Goal: Task Accomplishment & Management: Manage account settings

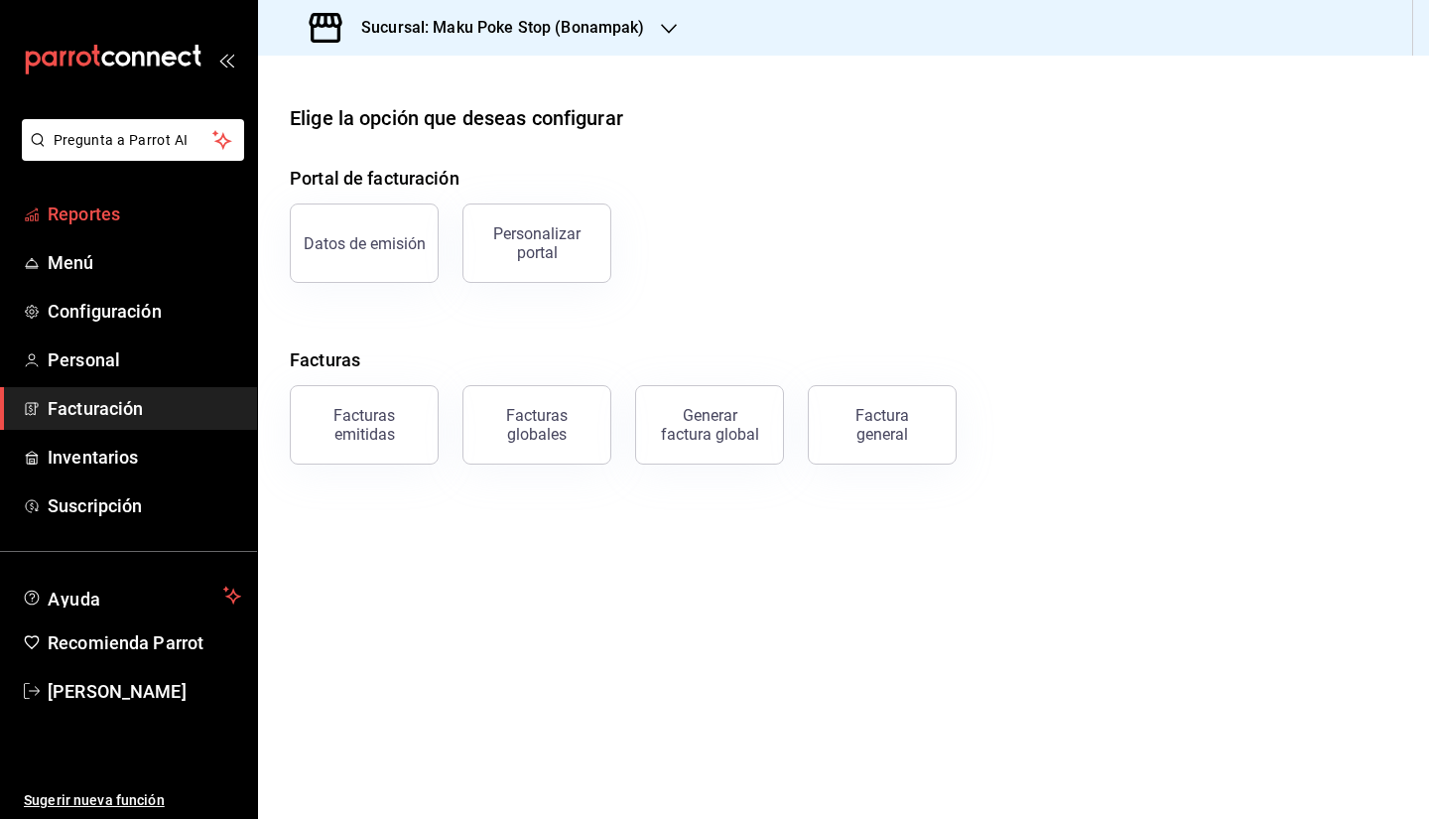
click at [125, 211] on span "Reportes" at bounding box center [145, 213] width 194 height 27
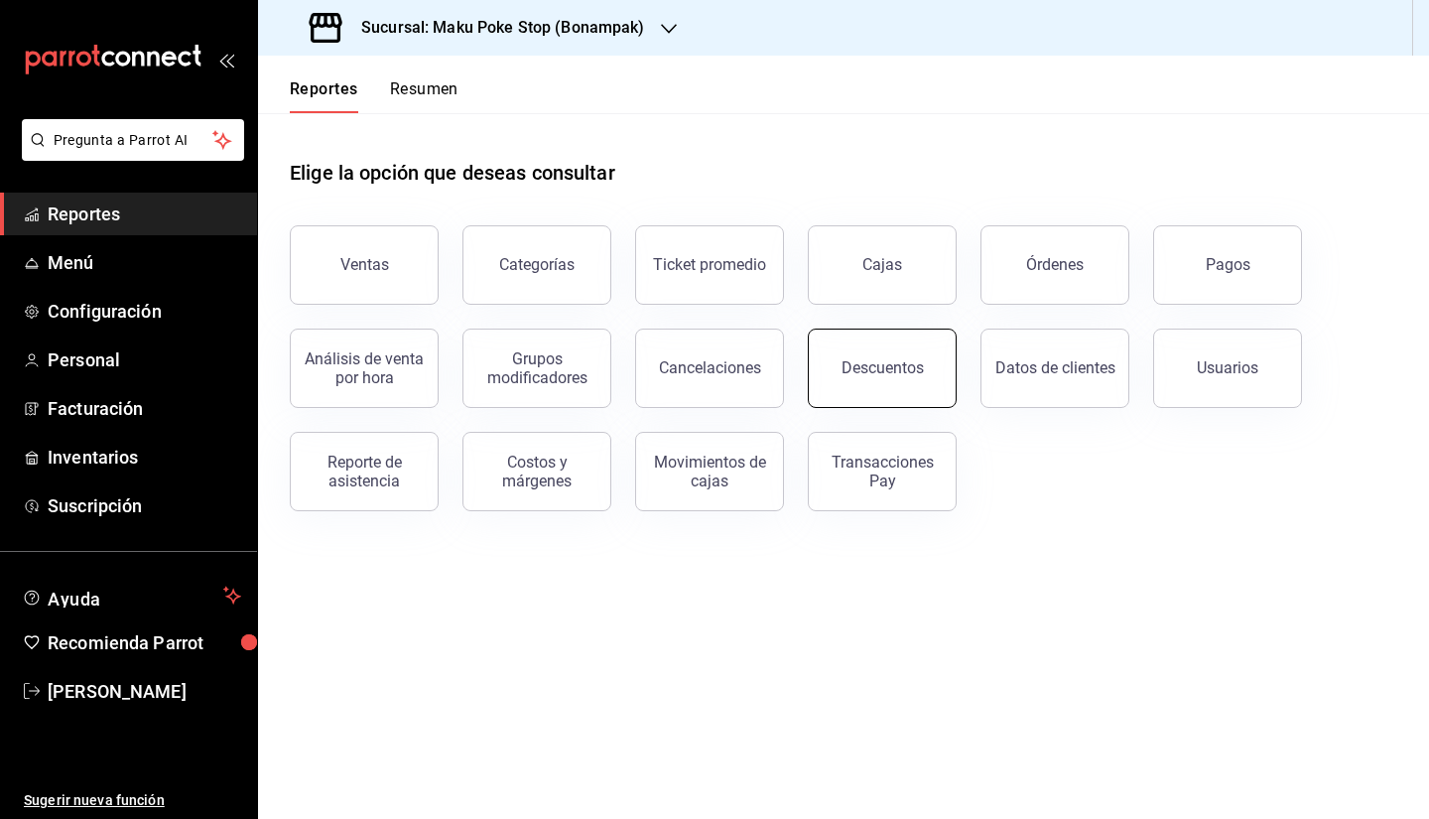
click at [918, 378] on button "Descuentos" at bounding box center [882, 367] width 149 height 79
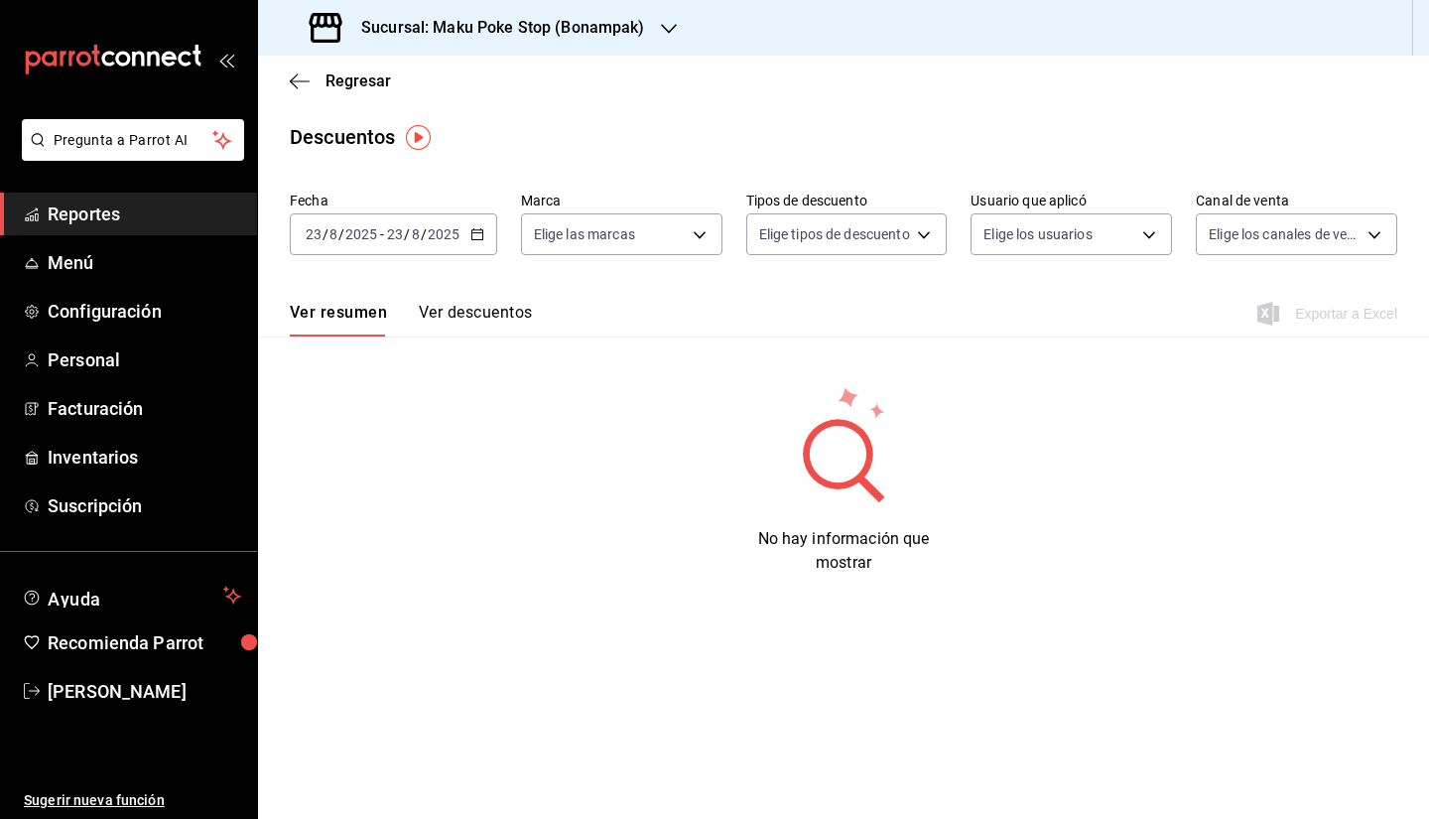
click at [458, 319] on button "Ver descuentos" at bounding box center [475, 320] width 113 height 34
click at [123, 305] on span "Configuración" at bounding box center [145, 311] width 194 height 27
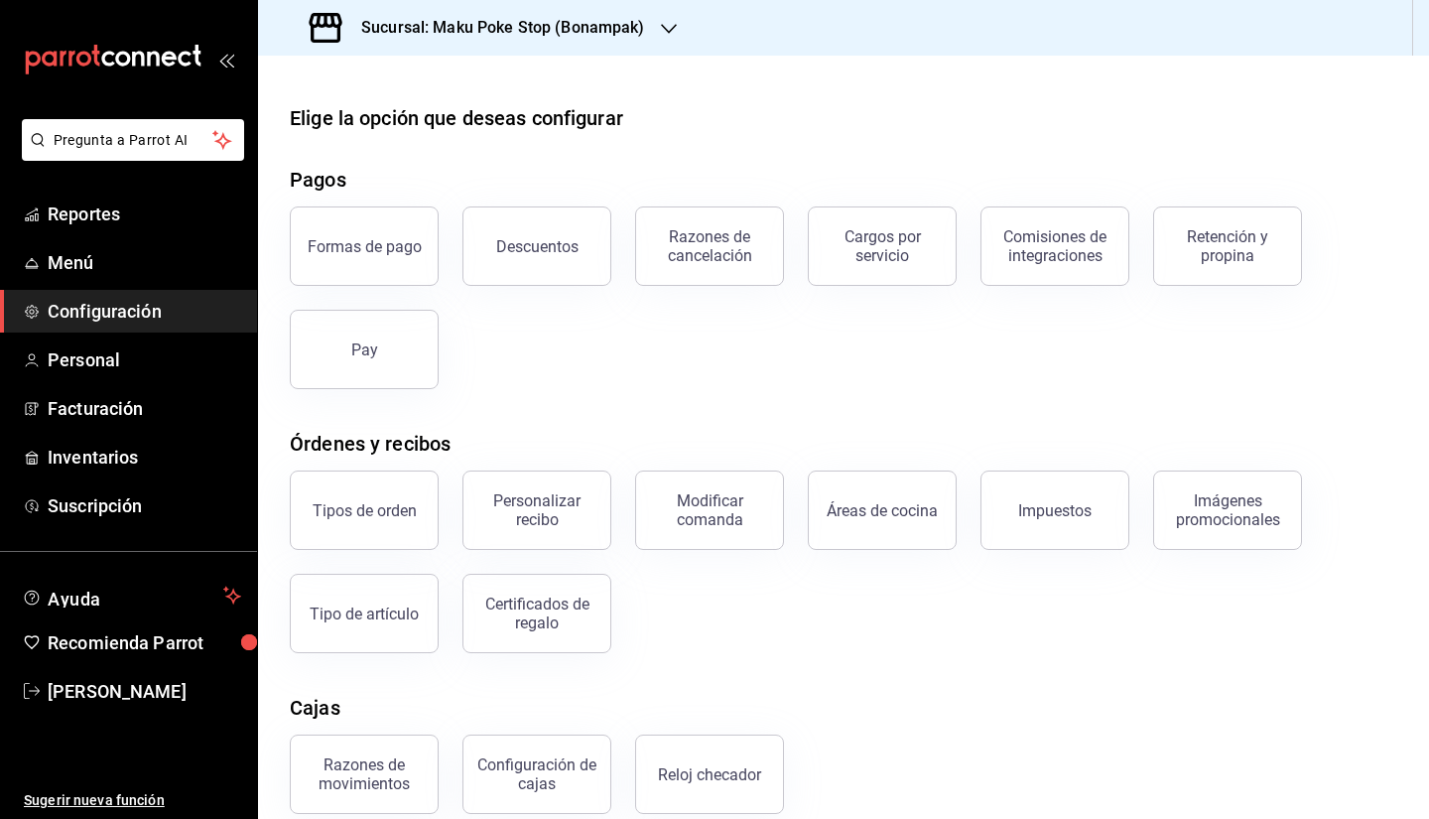
click at [518, 262] on button "Descuentos" at bounding box center [536, 245] width 149 height 79
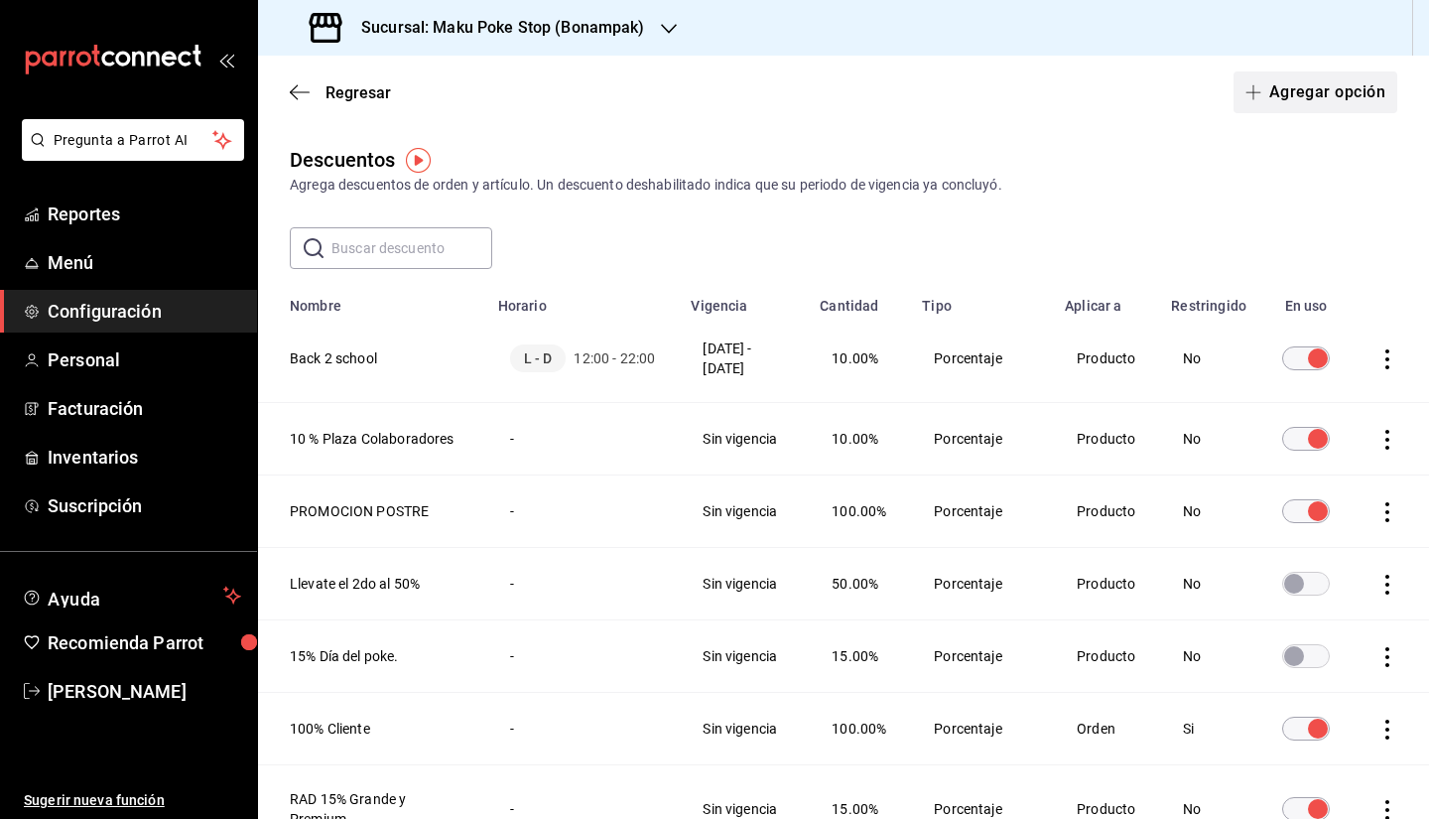
click at [918, 97] on button "Agregar opción" at bounding box center [1316, 92] width 164 height 42
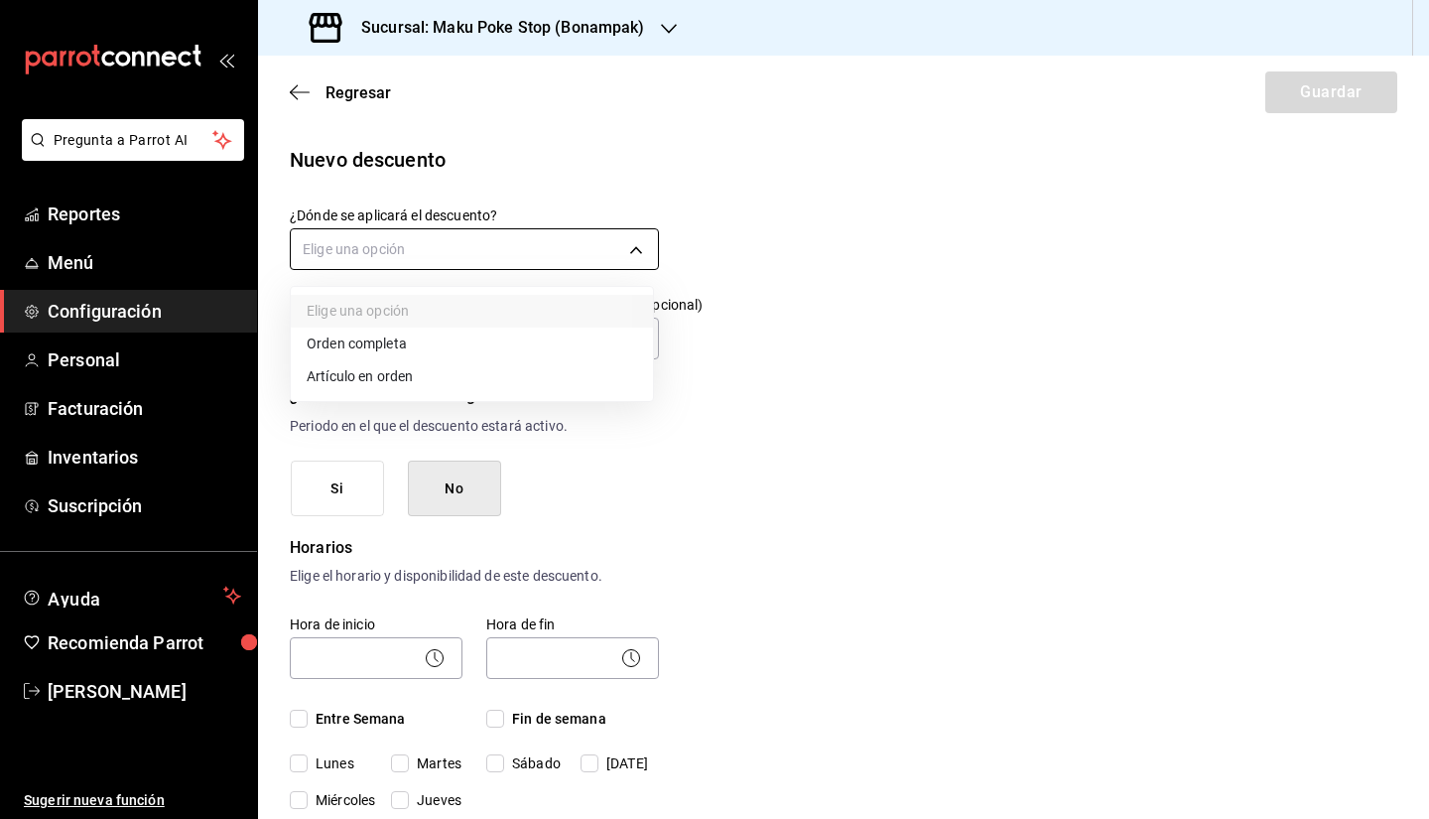
click at [339, 256] on body "Pregunta a Parrot AI Reportes Menú Configuración Personal Facturación Inventari…" at bounding box center [714, 409] width 1429 height 819
click at [407, 376] on li "Artículo en orden" at bounding box center [472, 376] width 362 height 33
type input "ORDER_ITEM"
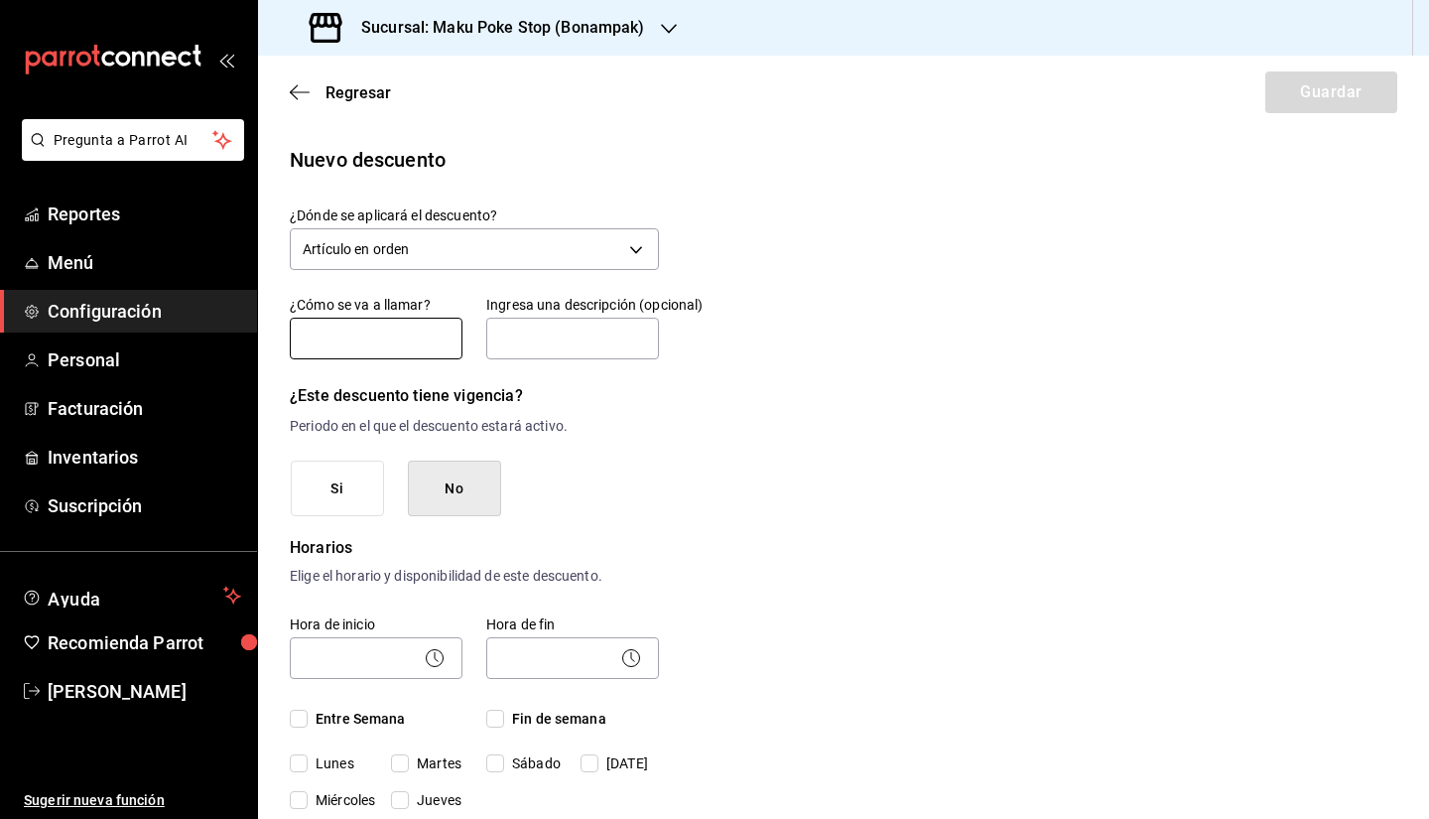
click at [421, 350] on input "text" at bounding box center [376, 339] width 173 height 42
type input "I"
drag, startPoint x: 354, startPoint y: 340, endPoint x: 234, endPoint y: 338, distance: 120.1
click at [234, 338] on div "Pregunta a Parrot AI Reportes Menú Configuración Personal Facturación Inventari…" at bounding box center [714, 409] width 1429 height 819
type input "IGNACIONAVARRO99"
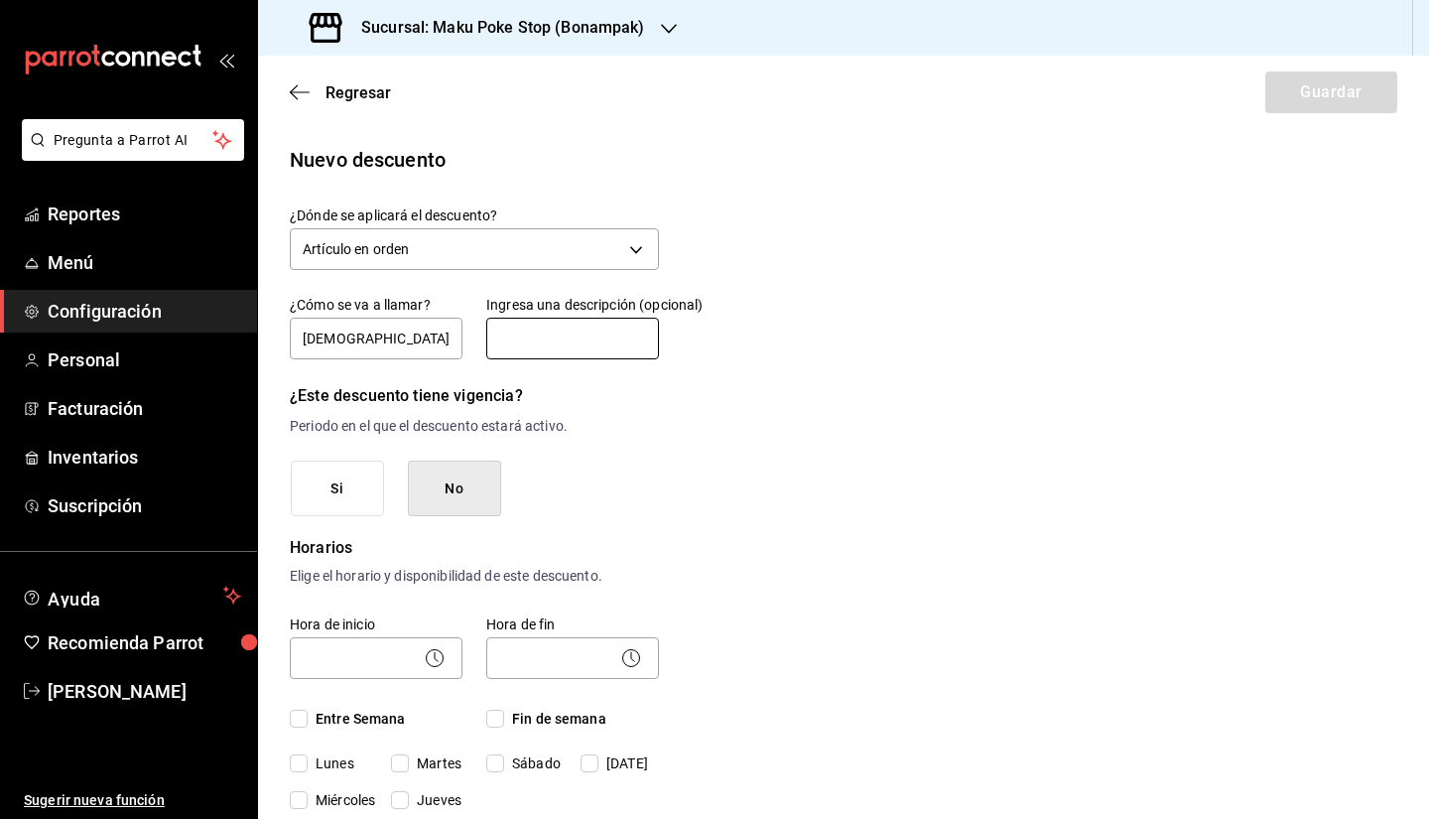
click at [555, 350] on input "text" at bounding box center [572, 339] width 173 height 42
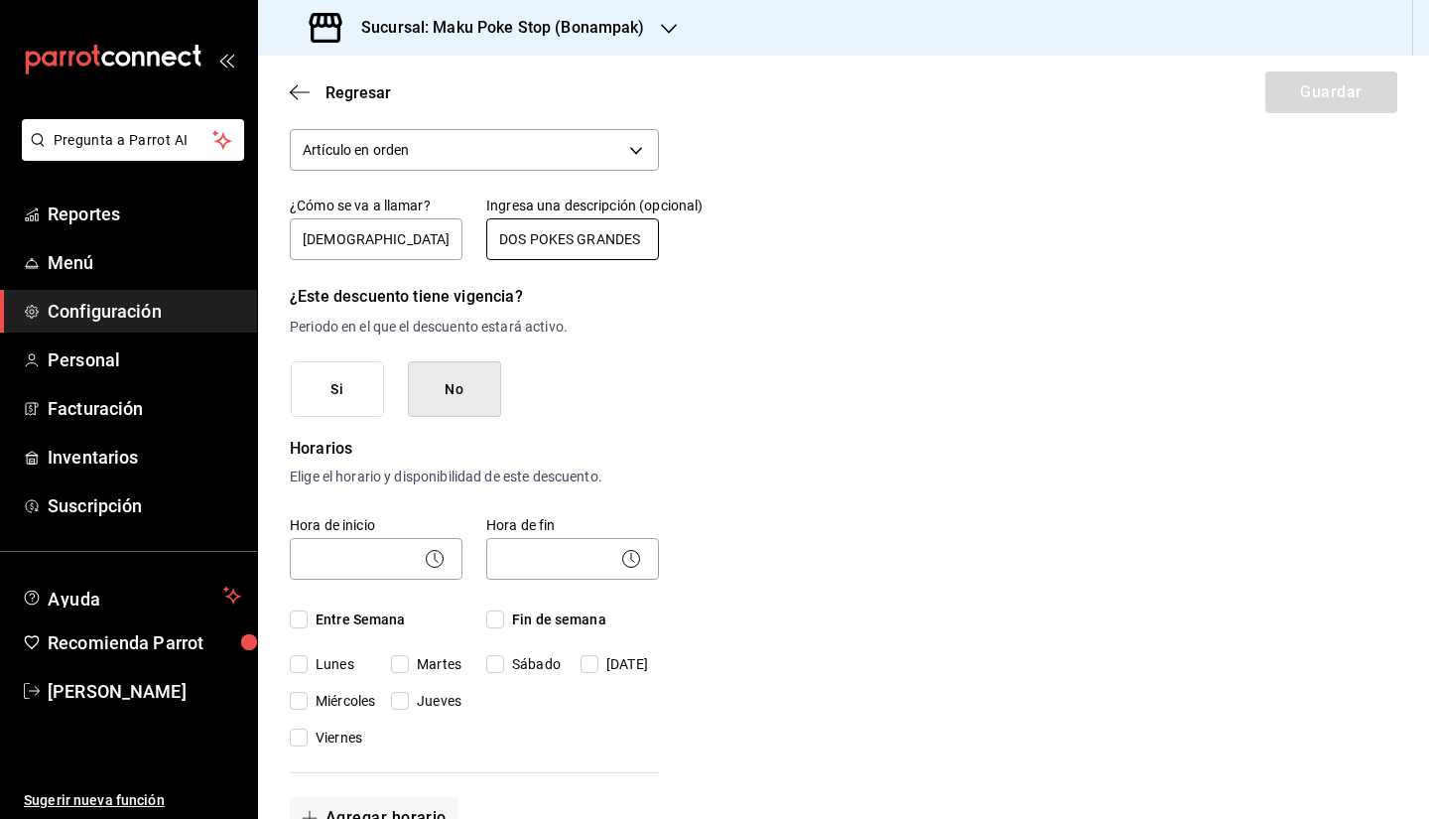
type input "DOS POKES GRANDES"
click at [336, 389] on button "Si" at bounding box center [337, 389] width 93 height 57
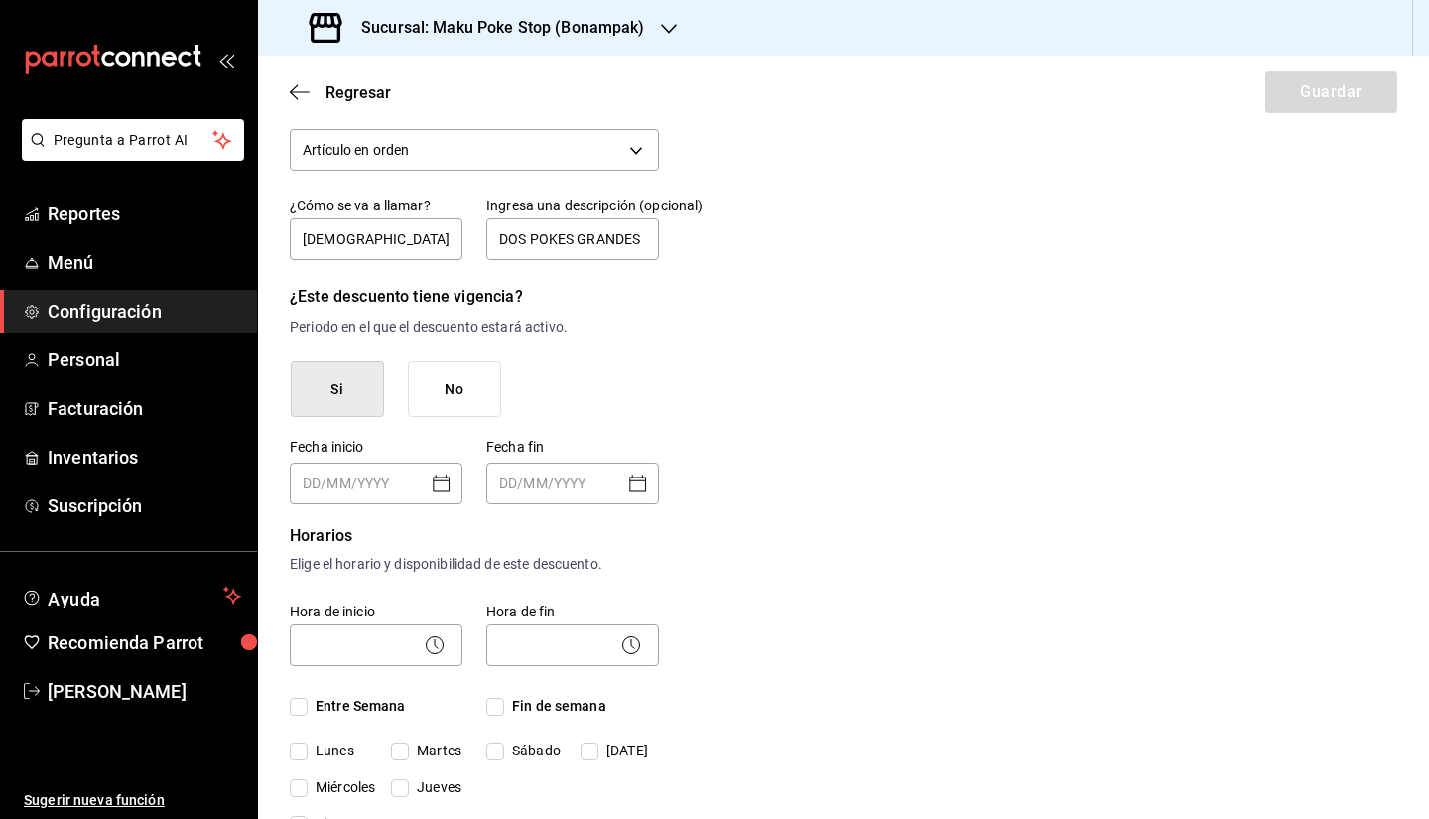
click at [434, 484] on icon "Open calendar" at bounding box center [442, 483] width 24 height 24
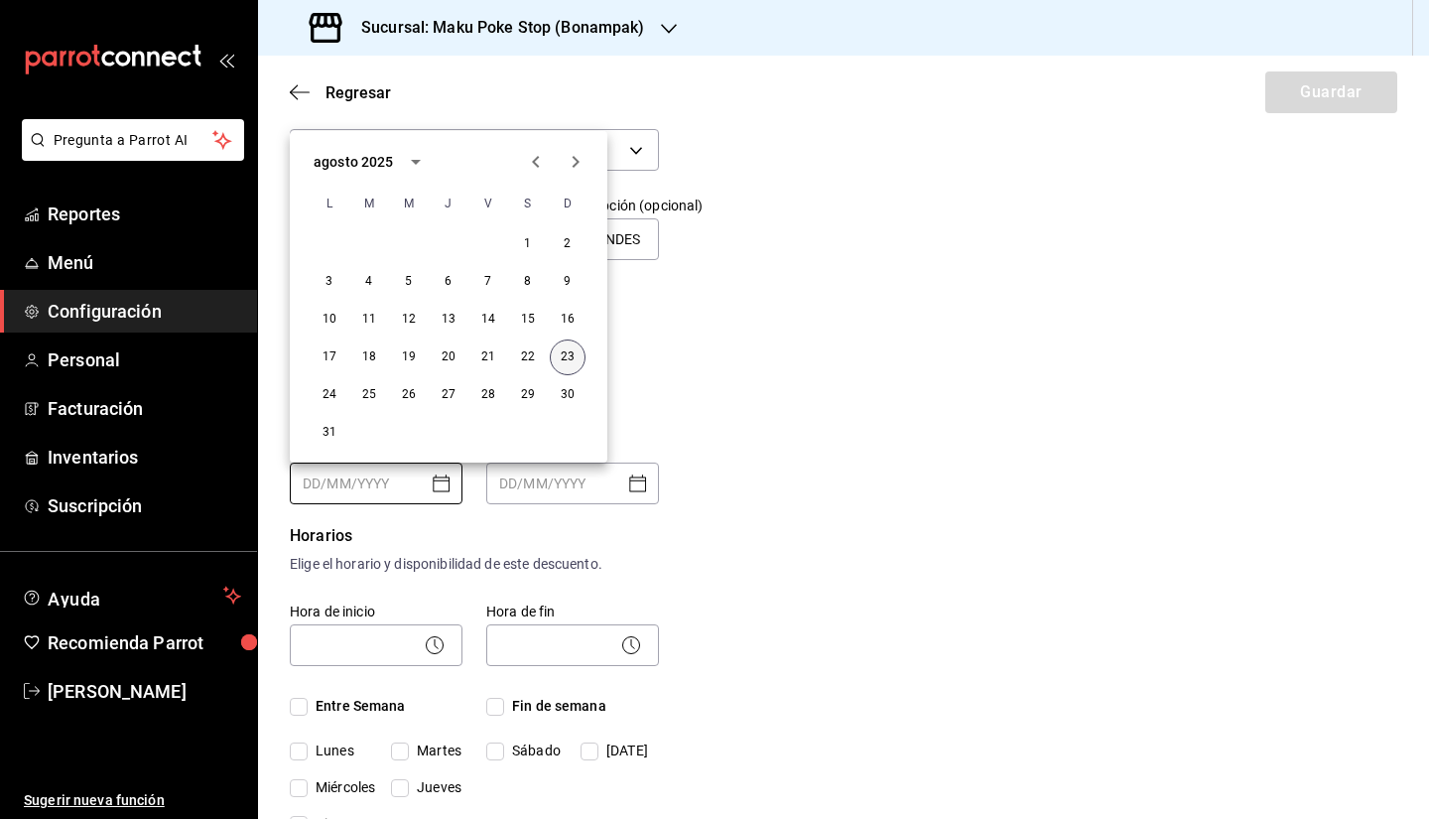
click at [562, 361] on button "23" at bounding box center [568, 357] width 36 height 36
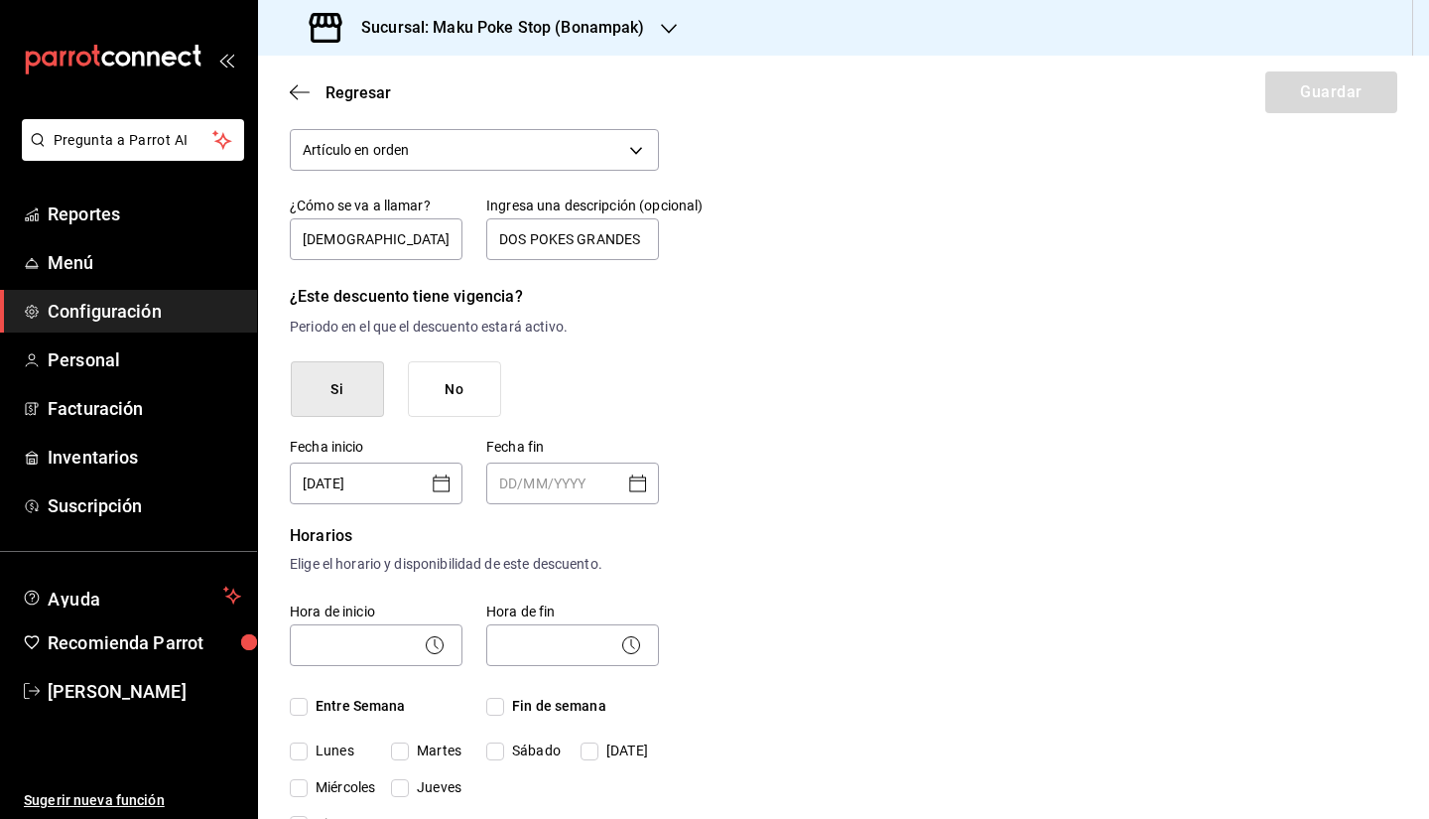
type input "23/08/2025"
click at [552, 393] on button "23" at bounding box center [538, 403] width 27 height 20
click at [640, 484] on icon "Open calendar" at bounding box center [637, 482] width 17 height 17
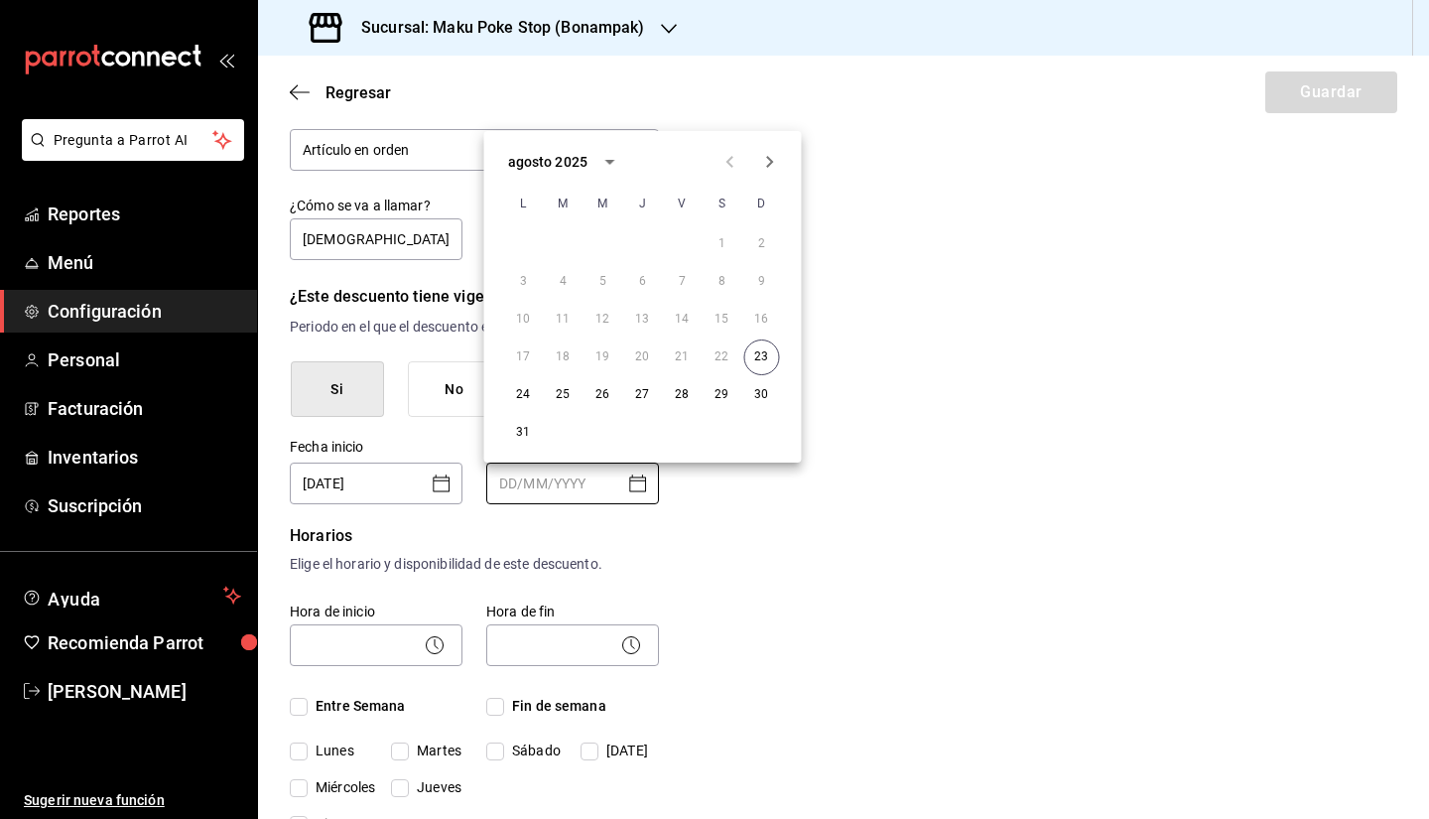
click at [765, 162] on icon "Next month" at bounding box center [770, 162] width 24 height 24
click at [605, 398] on button "30" at bounding box center [604, 395] width 36 height 36
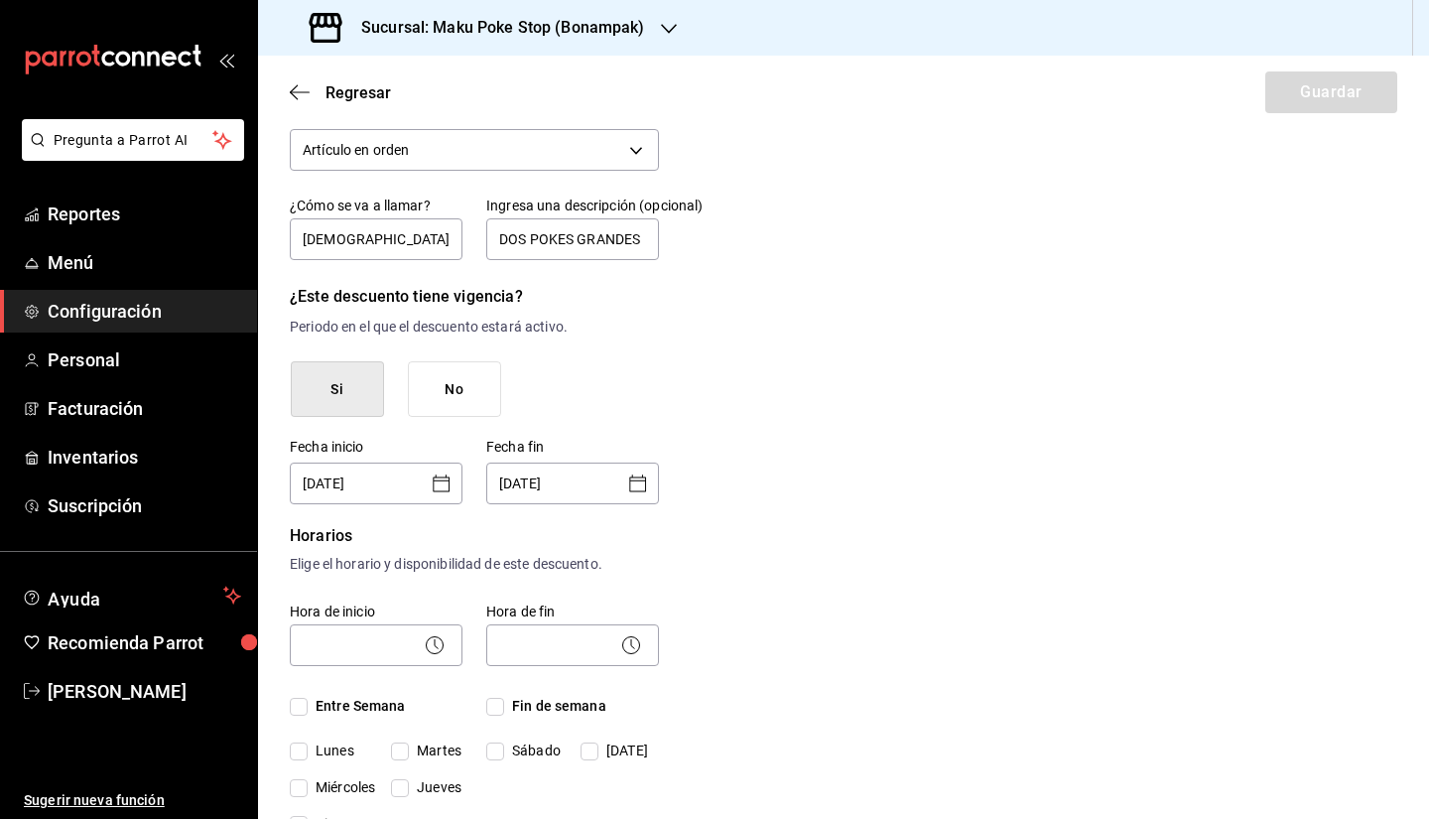
type input "30/09/2025"
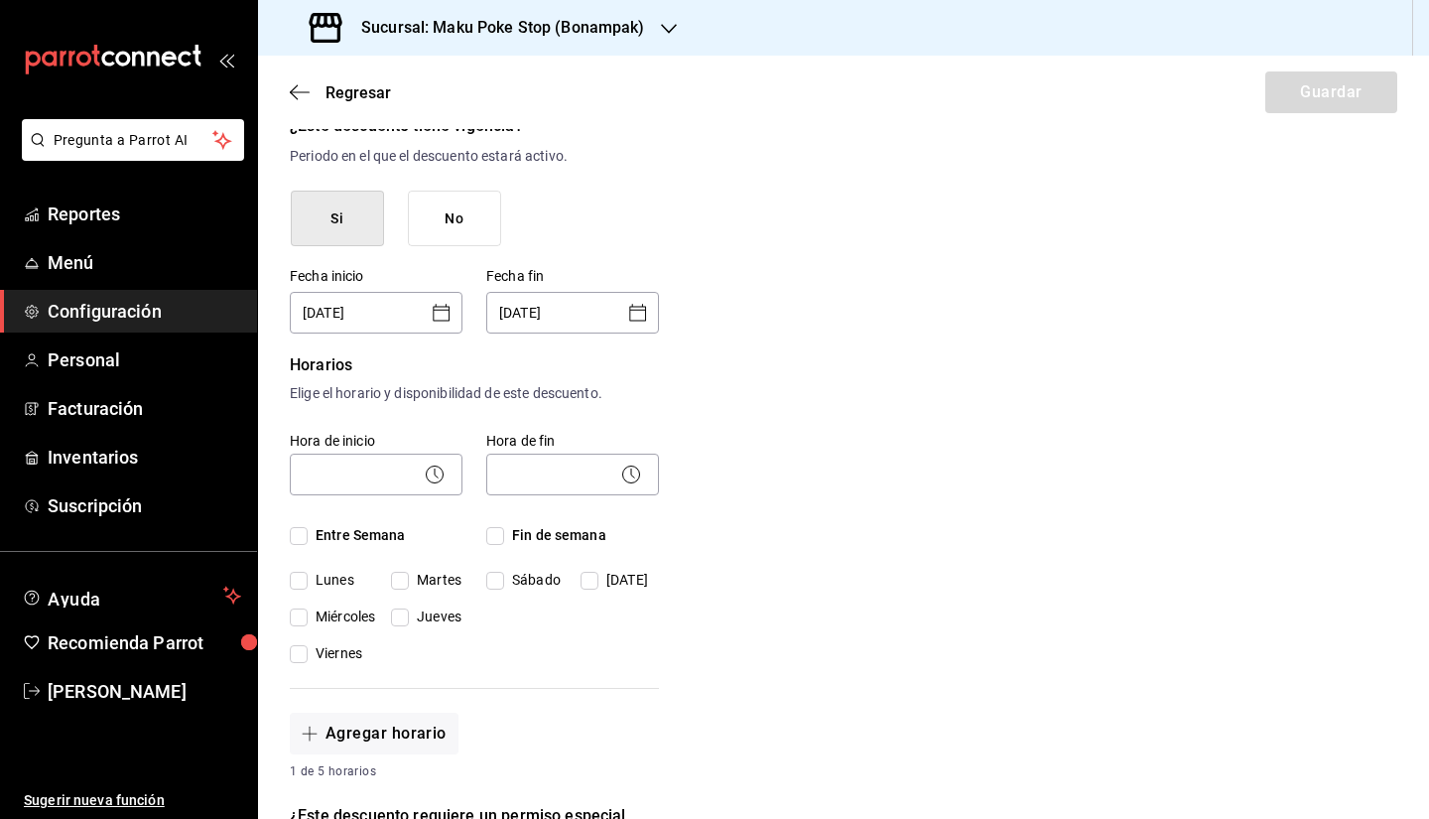
scroll to position [298, 0]
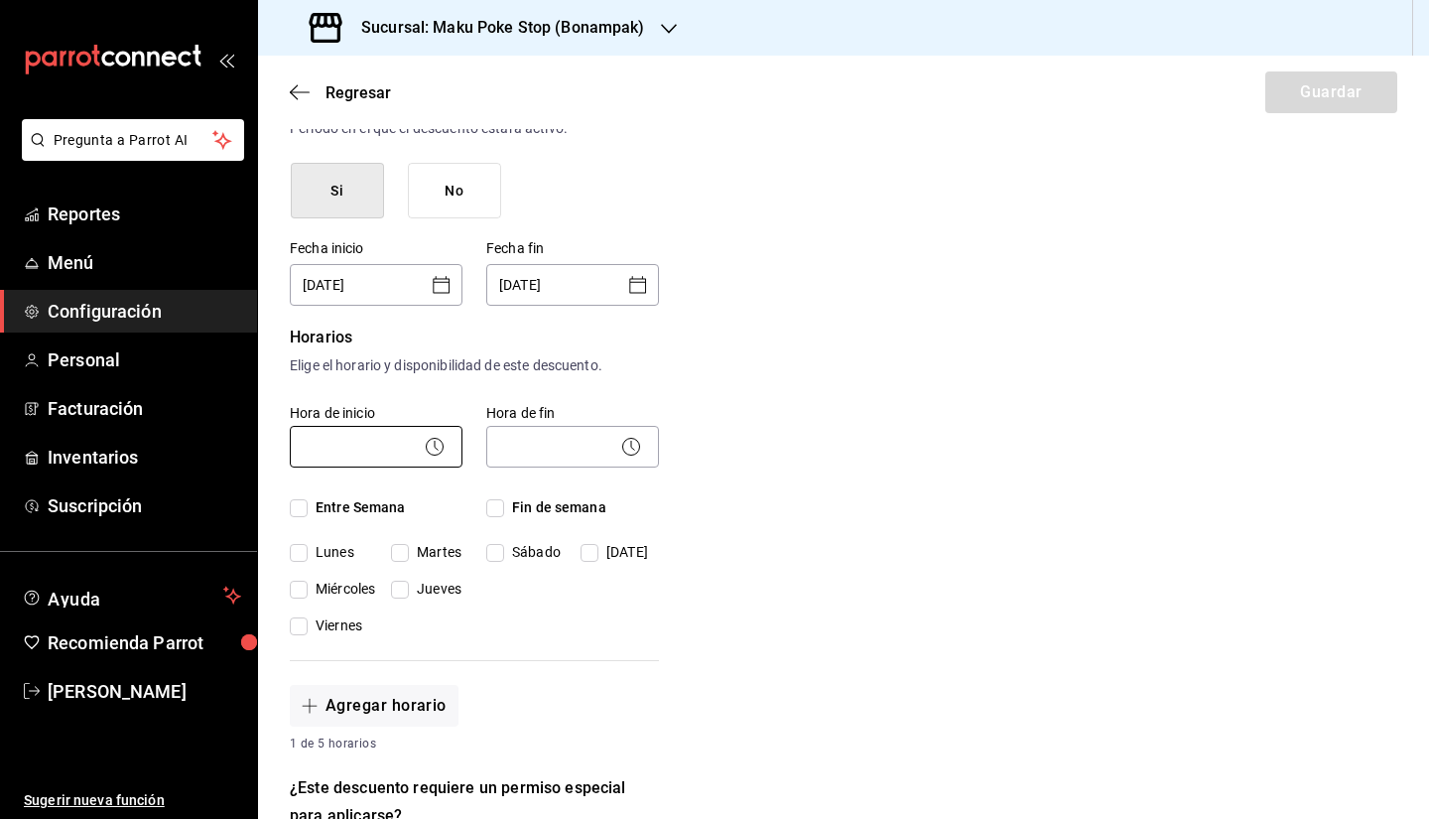
click at [349, 455] on body "Pregunta a Parrot AI Reportes Menú Configuración Personal Facturación Inventari…" at bounding box center [714, 409] width 1429 height 819
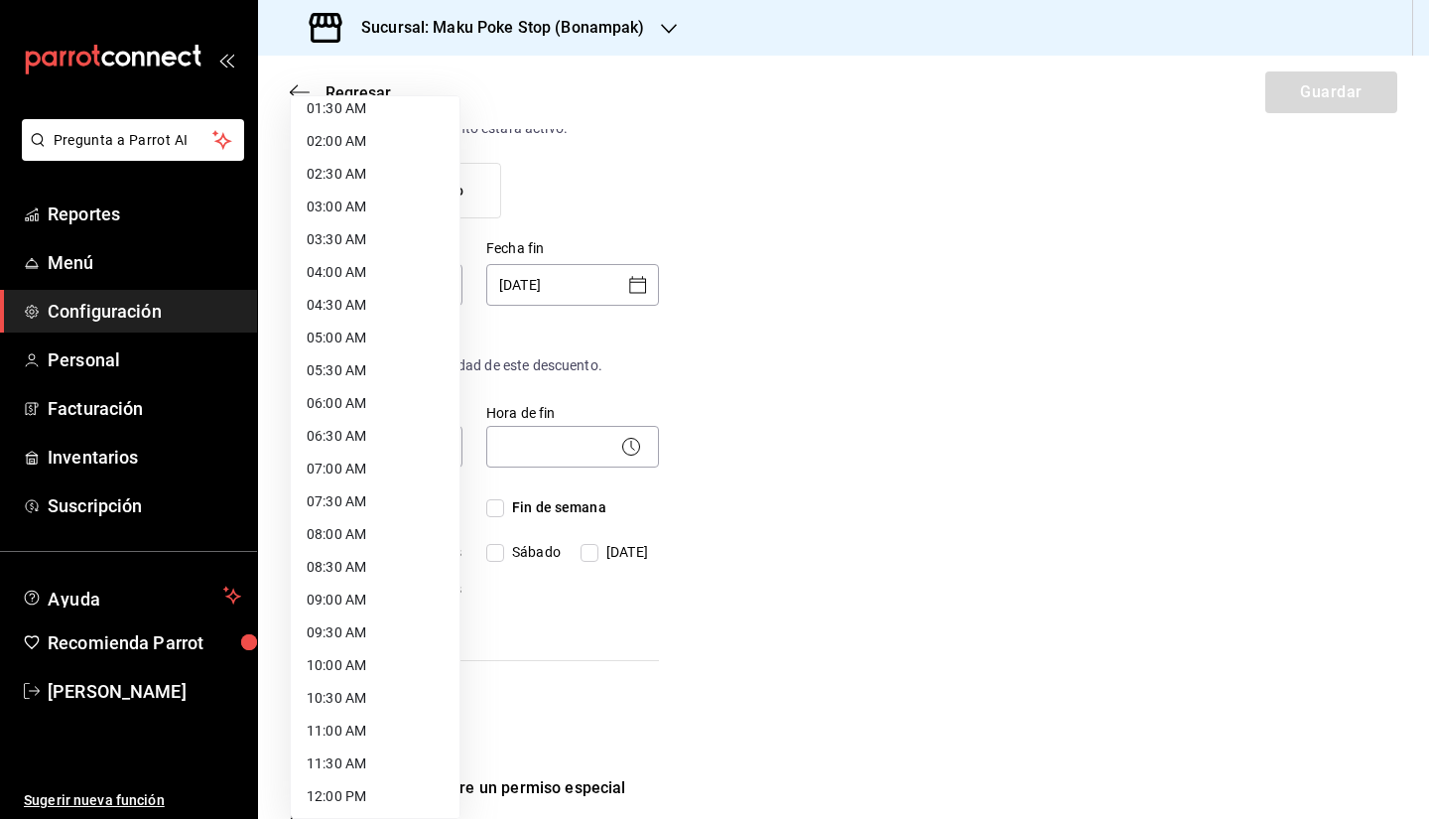
scroll to position [198, 0]
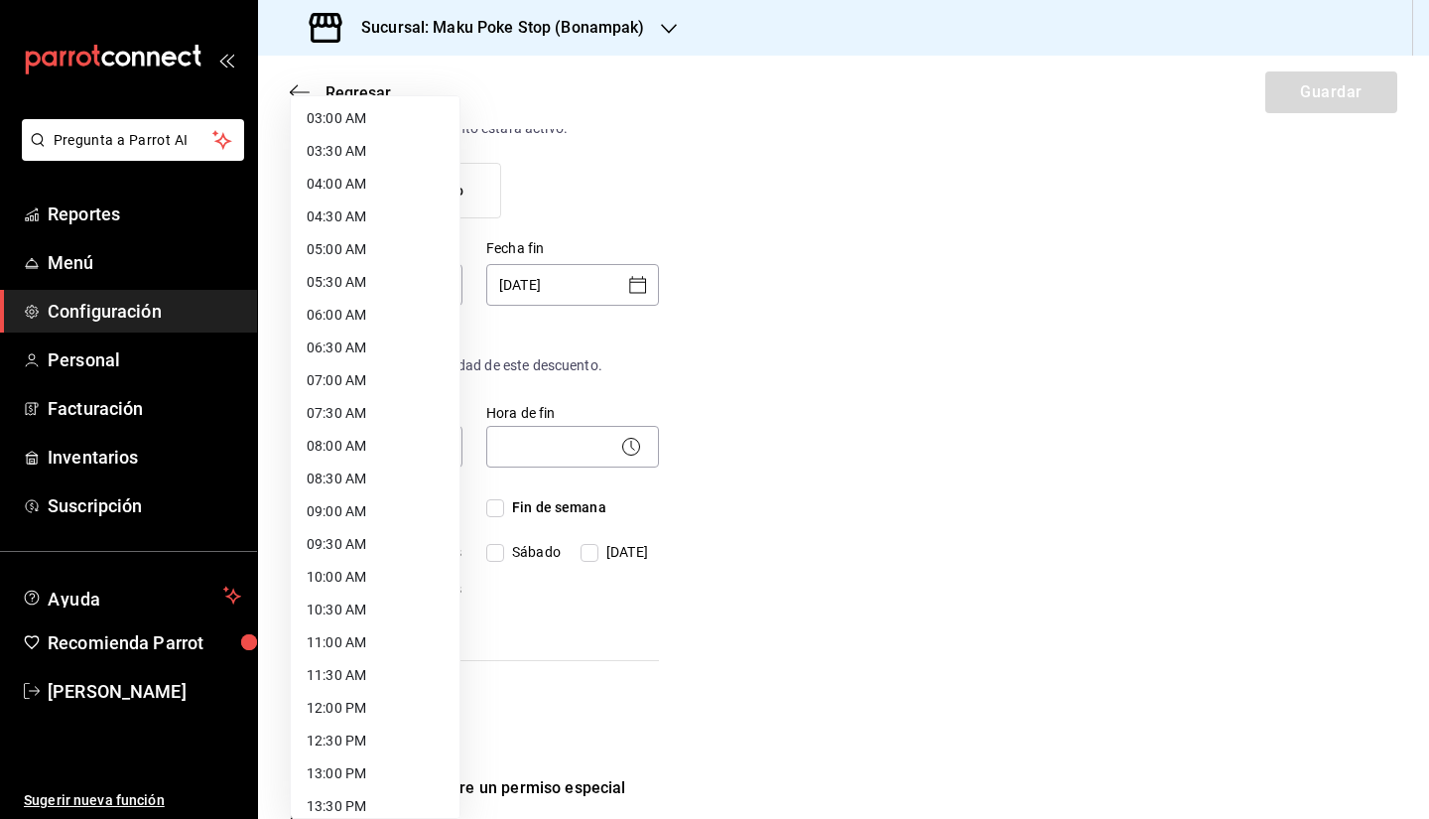
click at [347, 624] on li "12:00 PM" at bounding box center [375, 708] width 169 height 33
type input "12:00"
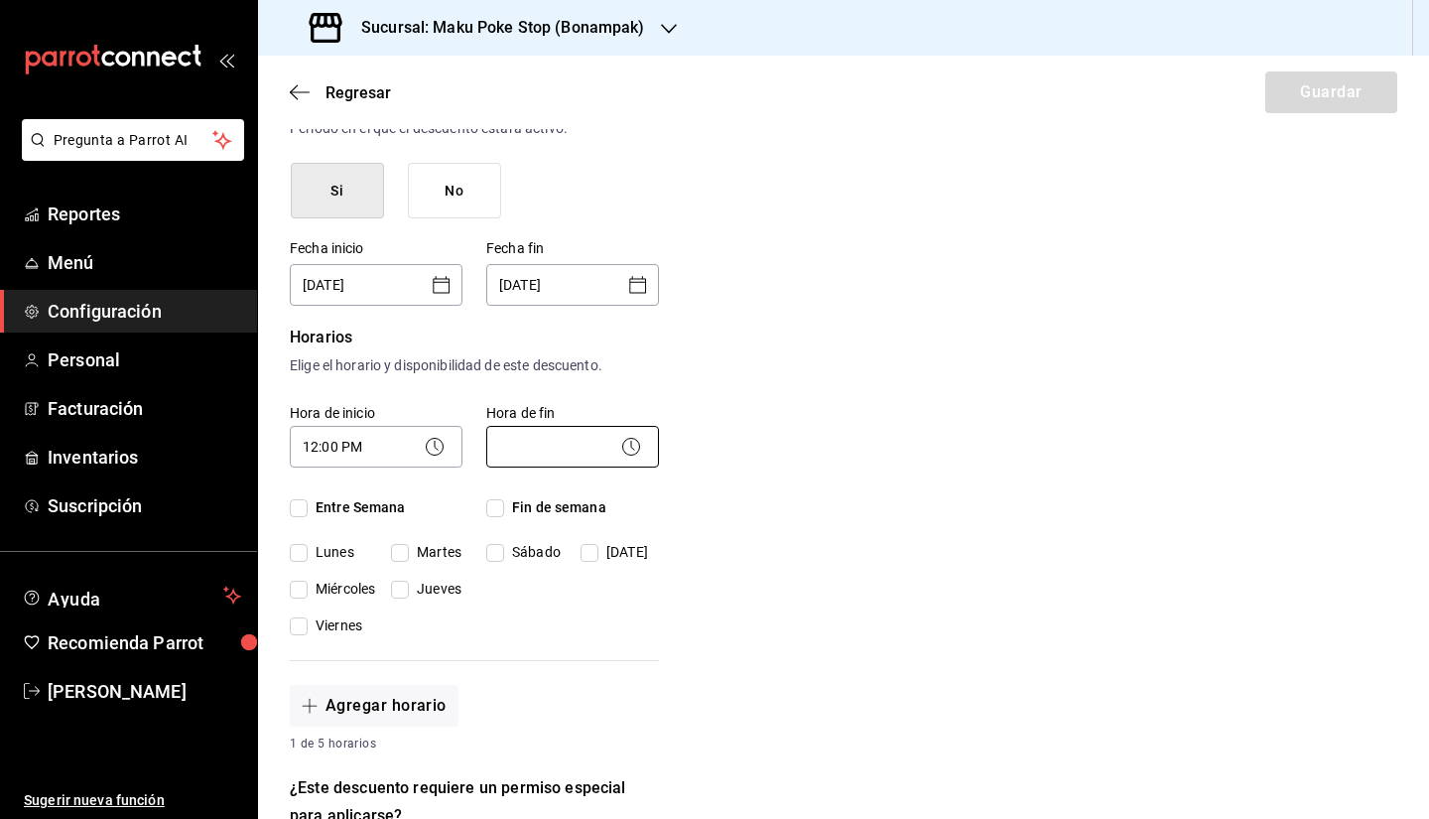
click at [538, 448] on body "Pregunta a Parrot AI Reportes Menú Configuración Personal Facturación Inventari…" at bounding box center [714, 409] width 1429 height 819
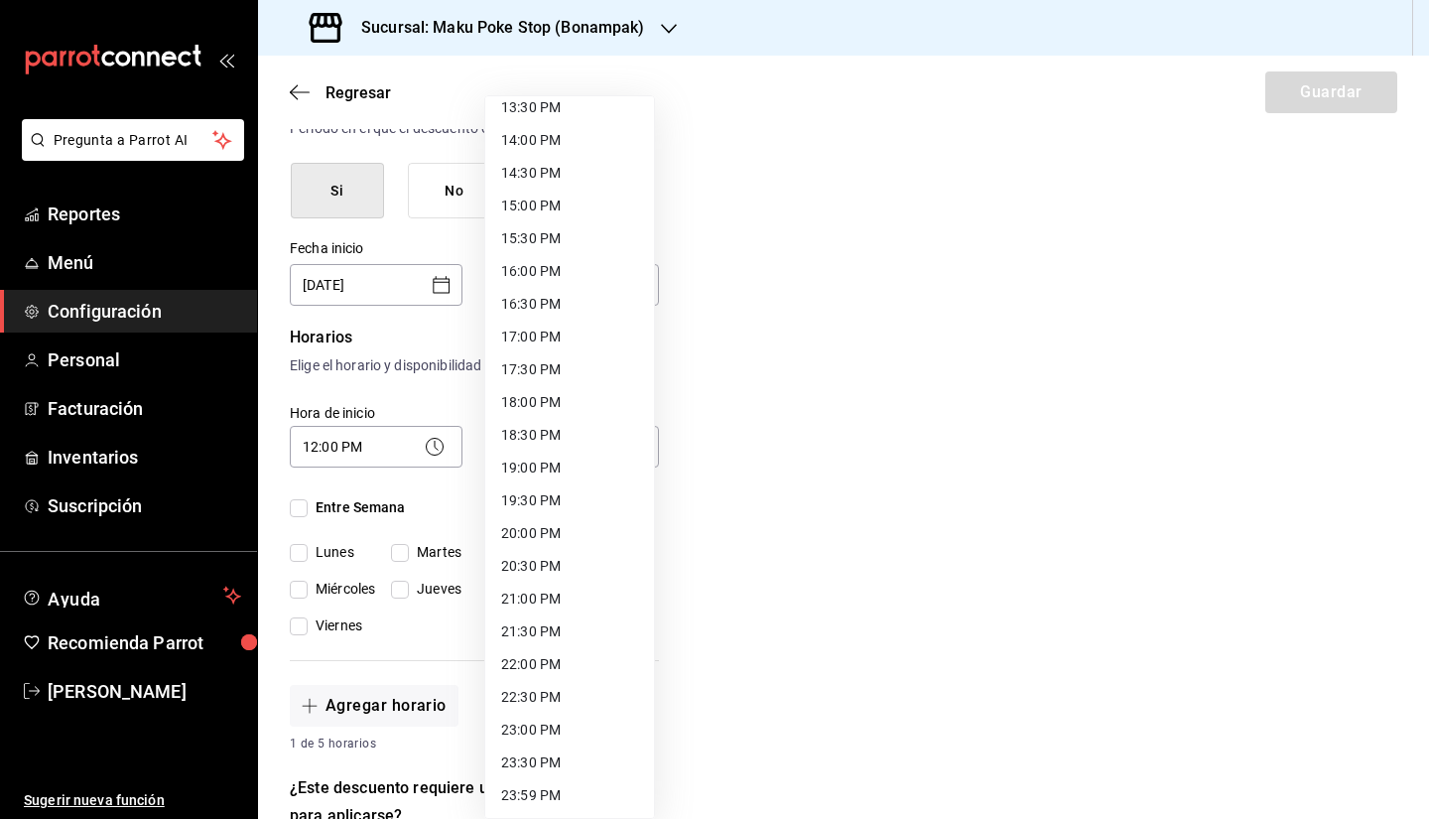
scroll to position [899, 0]
click at [554, 624] on li "22:30 PM" at bounding box center [569, 695] width 169 height 33
type input "22:30"
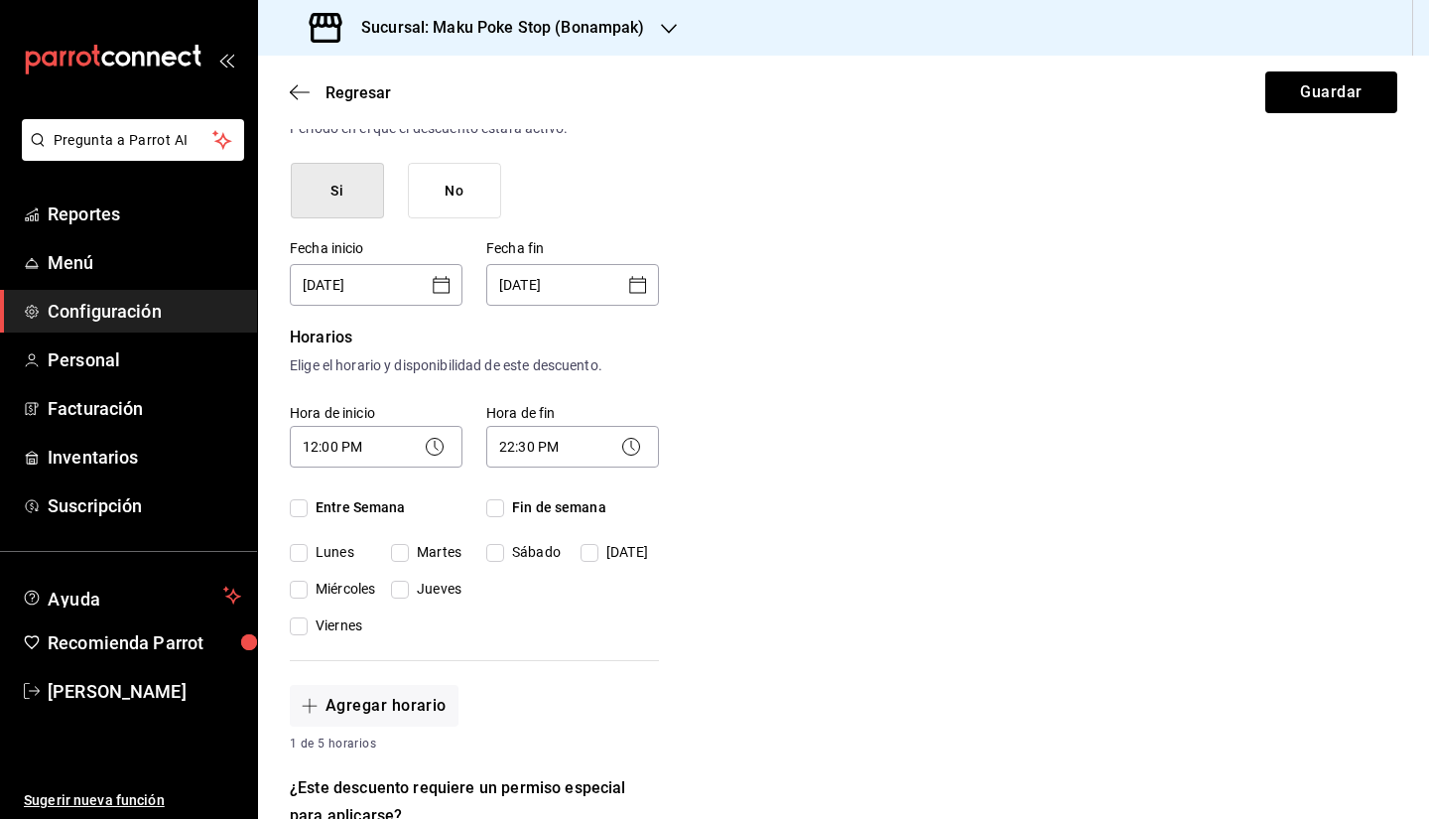
click at [881, 542] on div "Nuevo descuento ¿Dónde se aplicará el descuento? Artículo en orden ORDER_ITEM ¿…" at bounding box center [843, 643] width 1171 height 1592
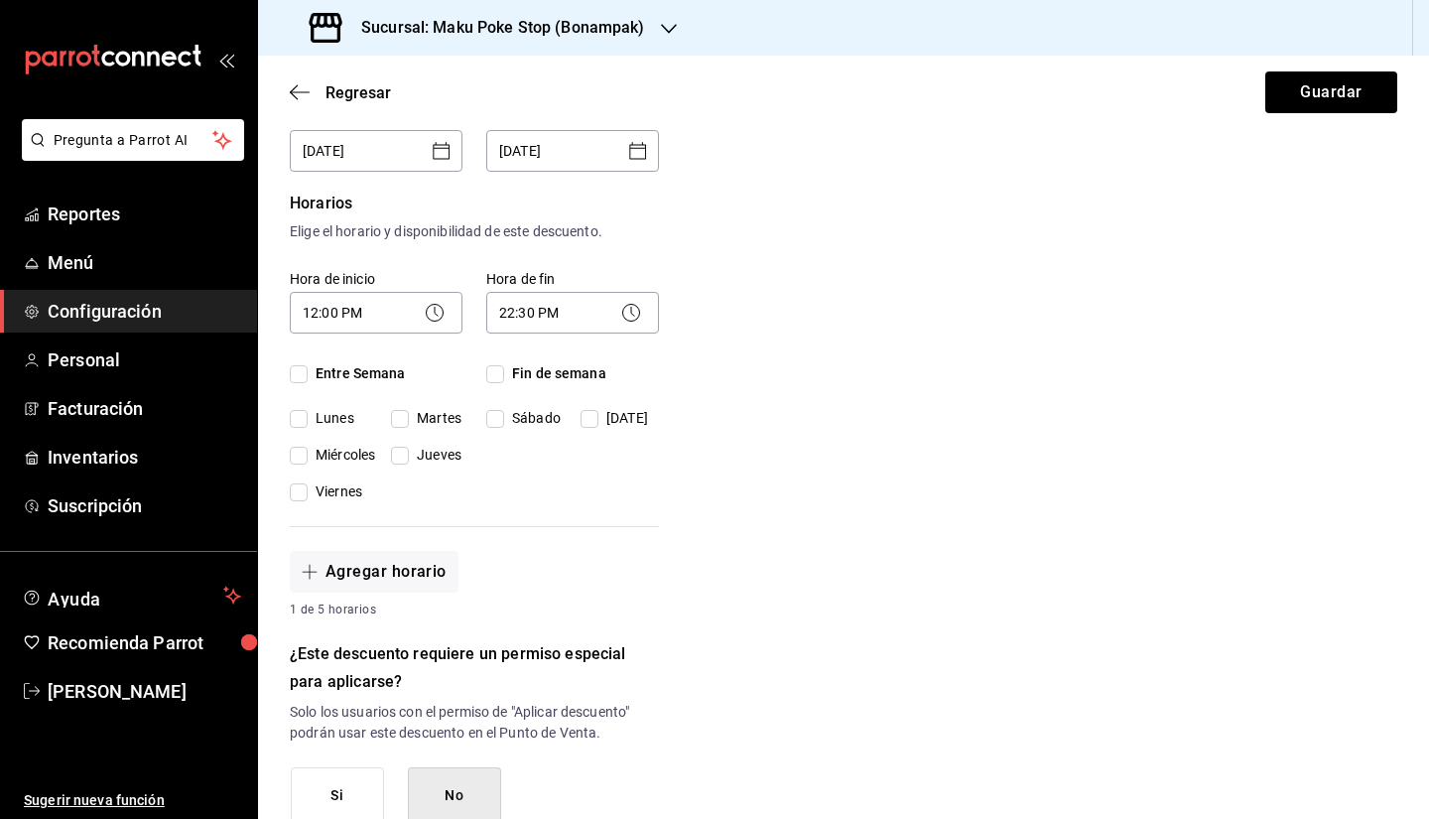
scroll to position [397, 0]
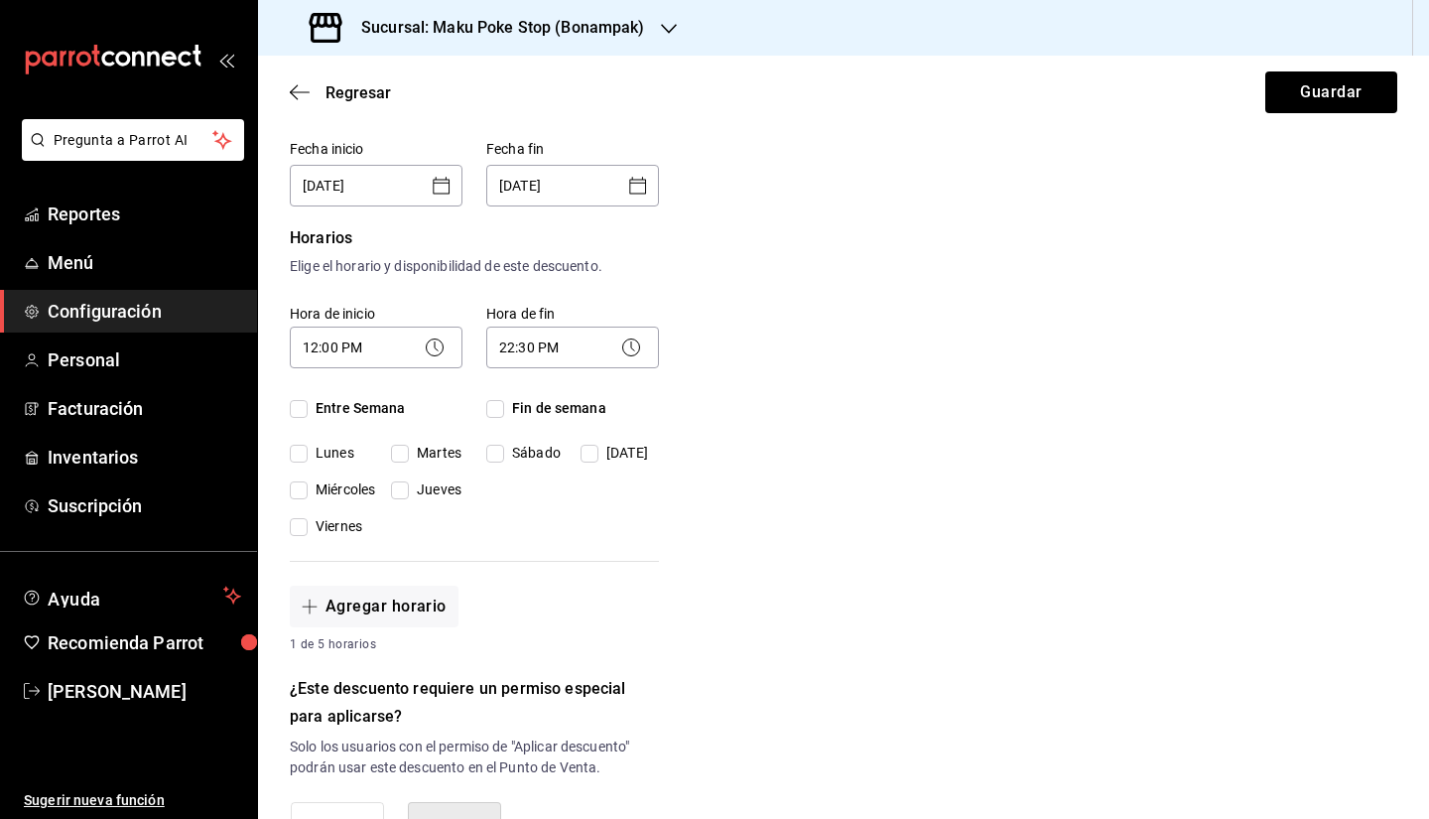
click at [300, 413] on input "Entre Semana" at bounding box center [299, 409] width 18 height 18
checkbox input "true"
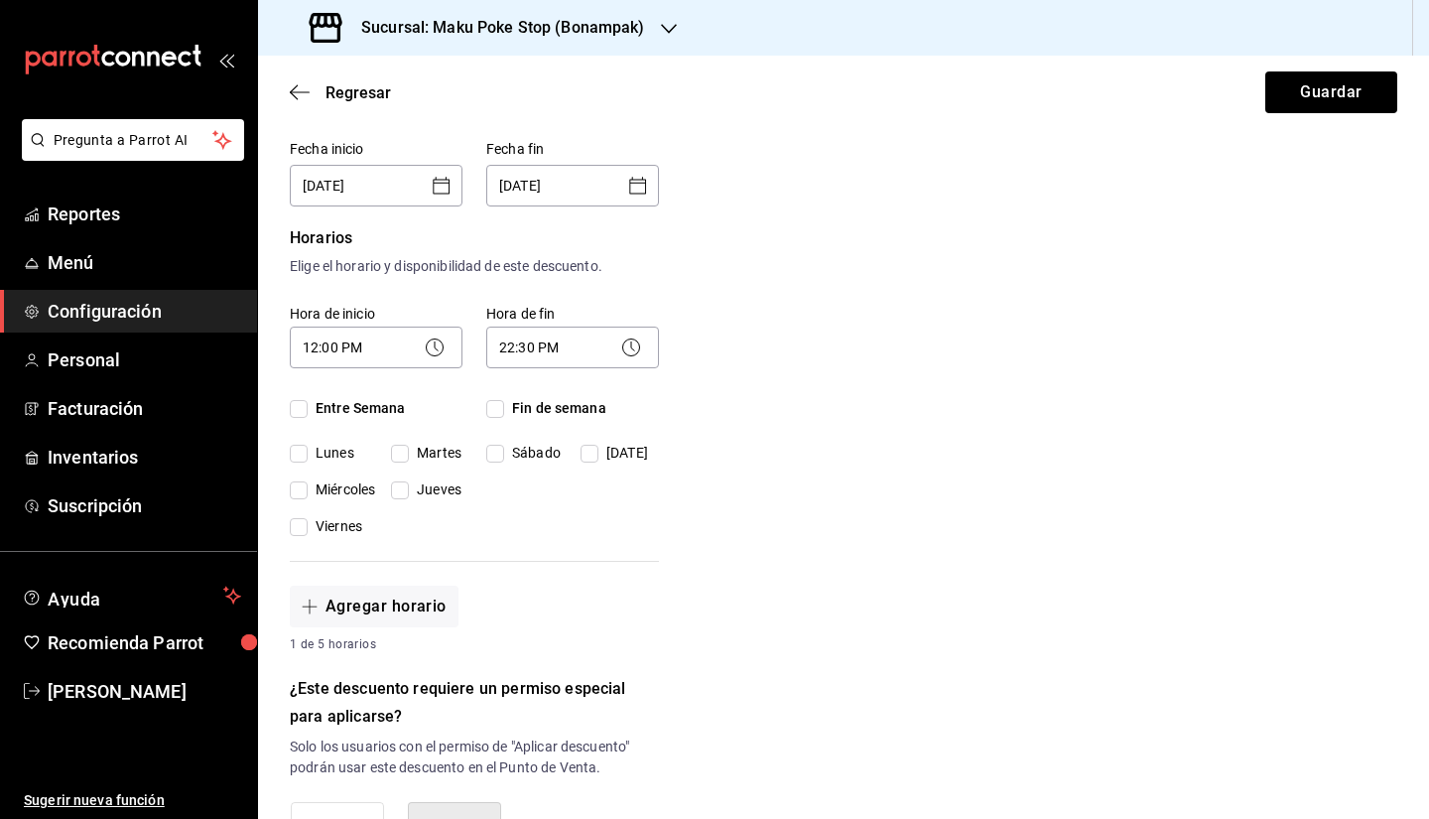
checkbox input "true"
click at [499, 402] on input "Fin de semana" at bounding box center [495, 409] width 18 height 18
checkbox input "true"
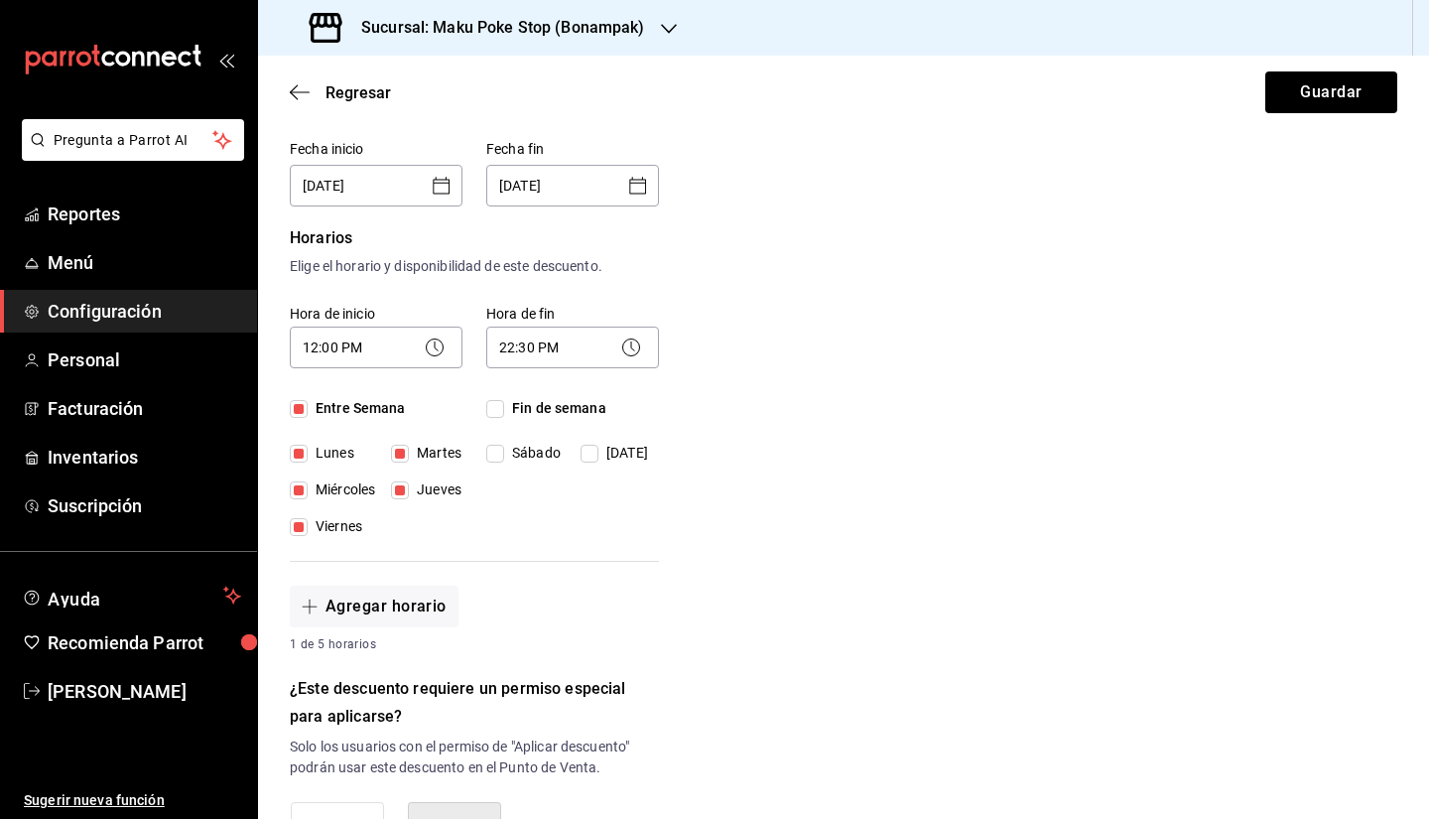
checkbox input "true"
click at [815, 449] on div "Nuevo descuento ¿Dónde se aplicará el descuento? Artículo en orden ORDER_ITEM ¿…" at bounding box center [843, 544] width 1171 height 1592
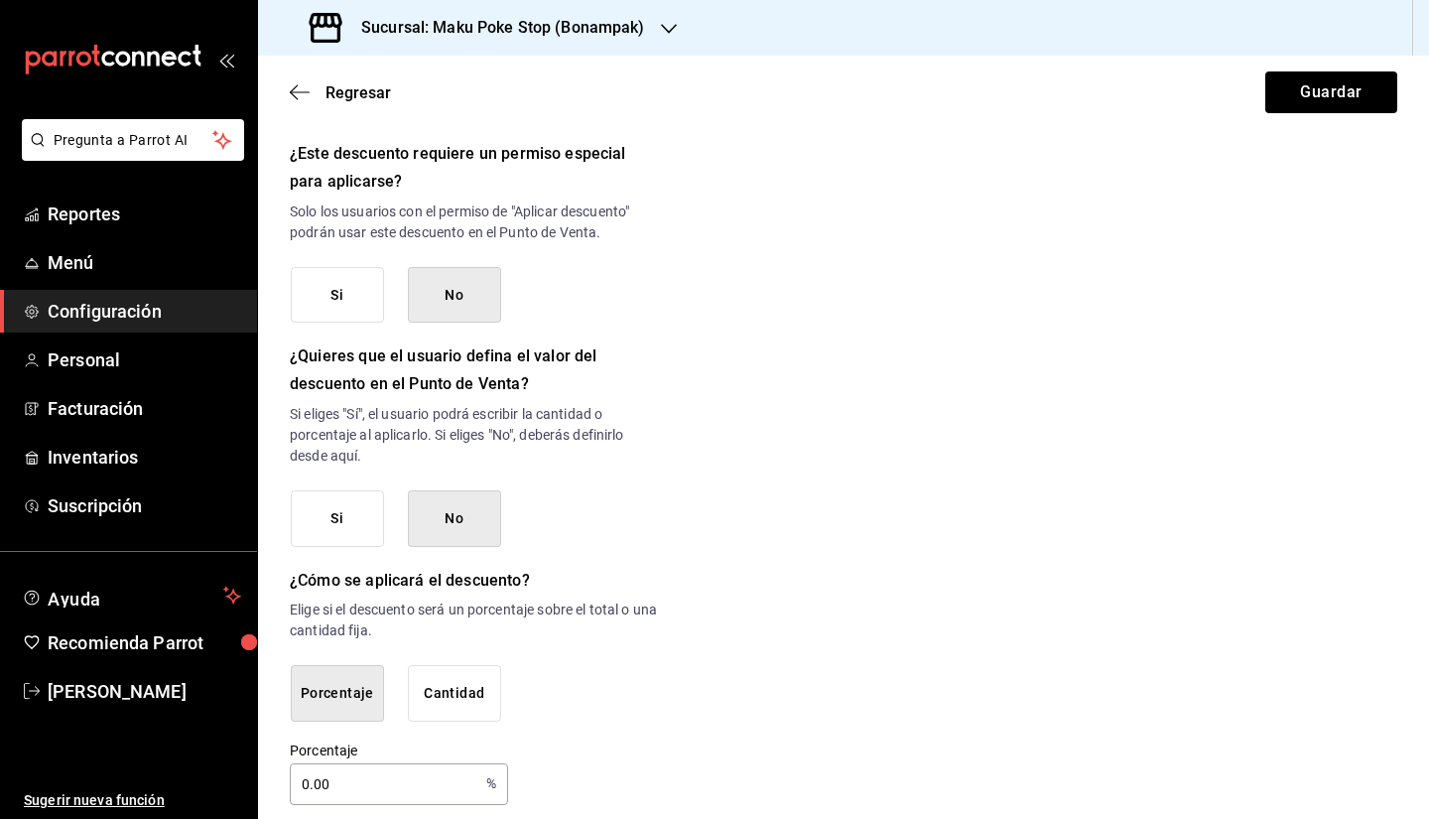
scroll to position [949, 0]
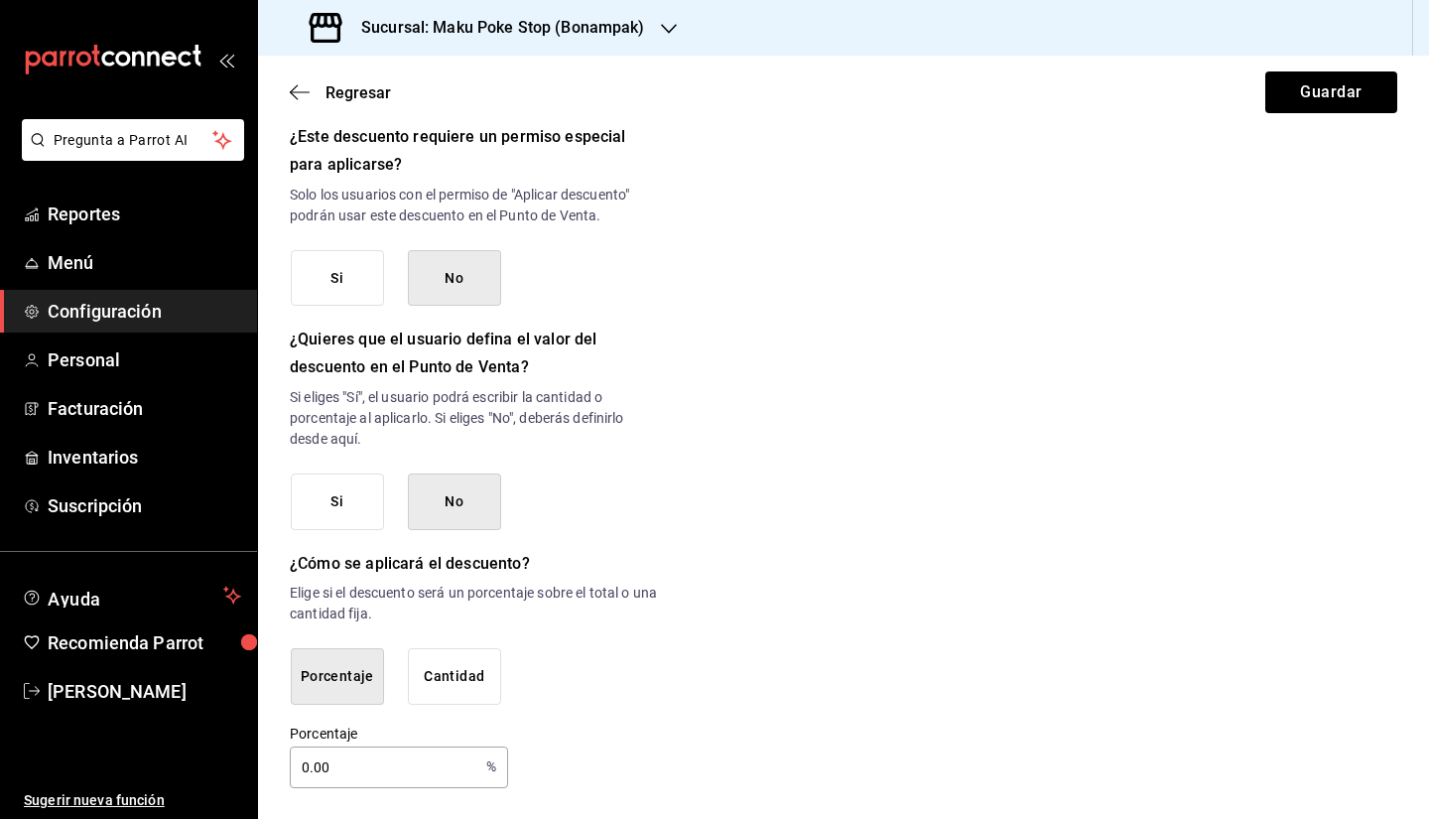
click at [456, 624] on button "Cantidad" at bounding box center [454, 676] width 93 height 57
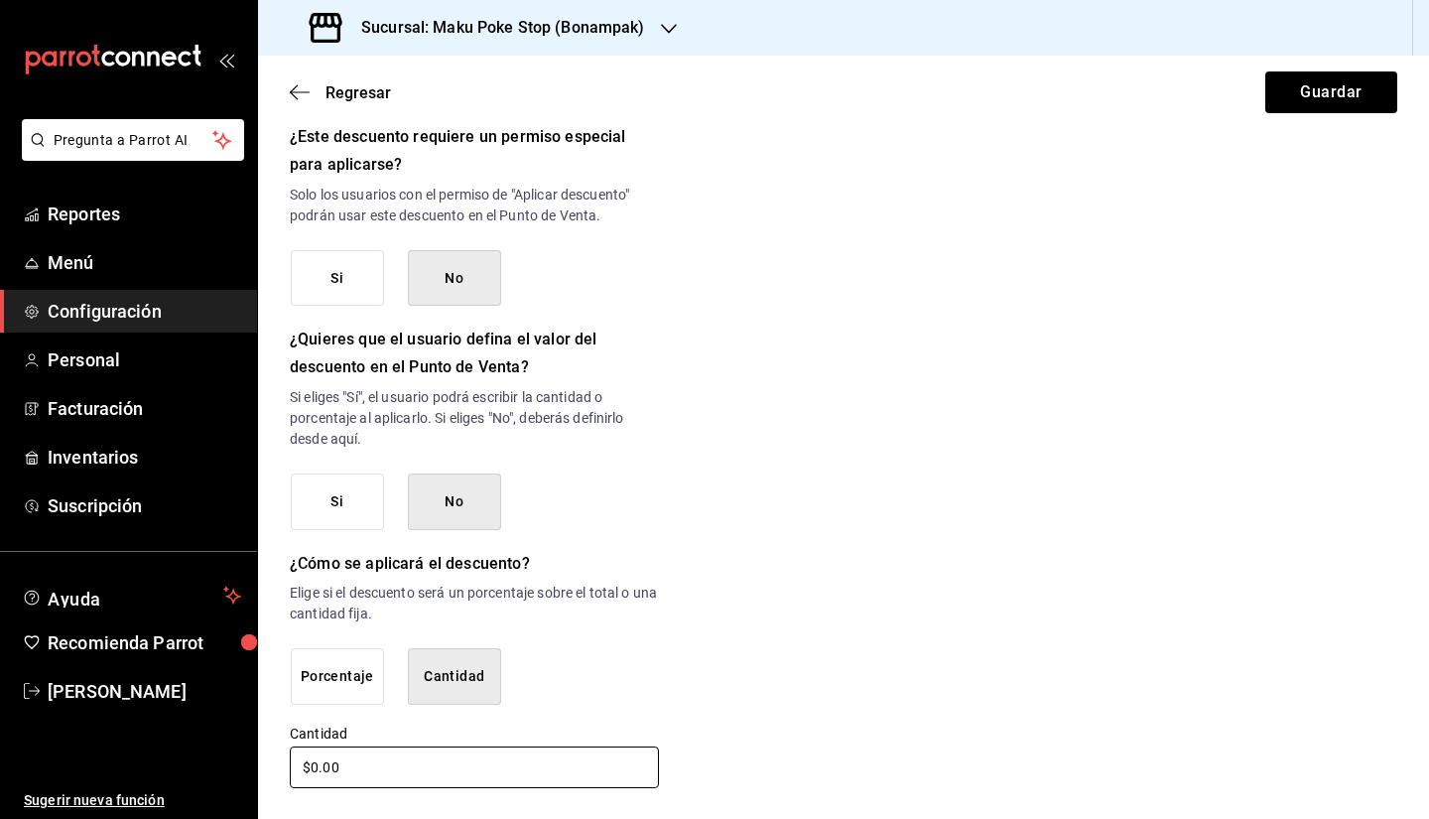
click at [411, 624] on input "$0.00" at bounding box center [474, 767] width 369 height 42
drag, startPoint x: 242, startPoint y: 775, endPoint x: 208, endPoint y: 780, distance: 34.1
click at [208, 624] on div "Pregunta a Parrot AI Reportes Menú Configuración Personal Facturación Inventari…" at bounding box center [714, 409] width 1429 height 819
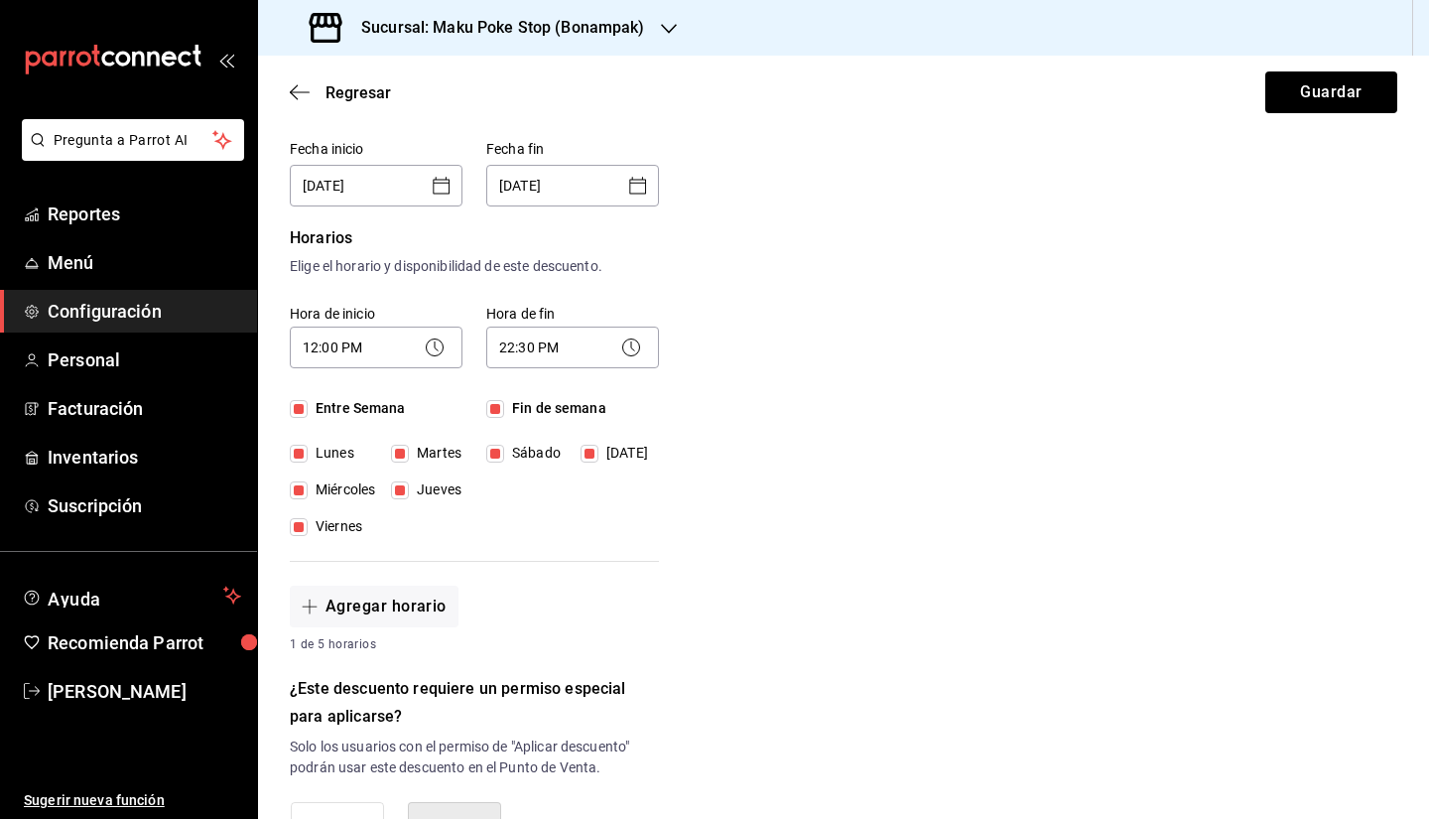
scroll to position [0, 0]
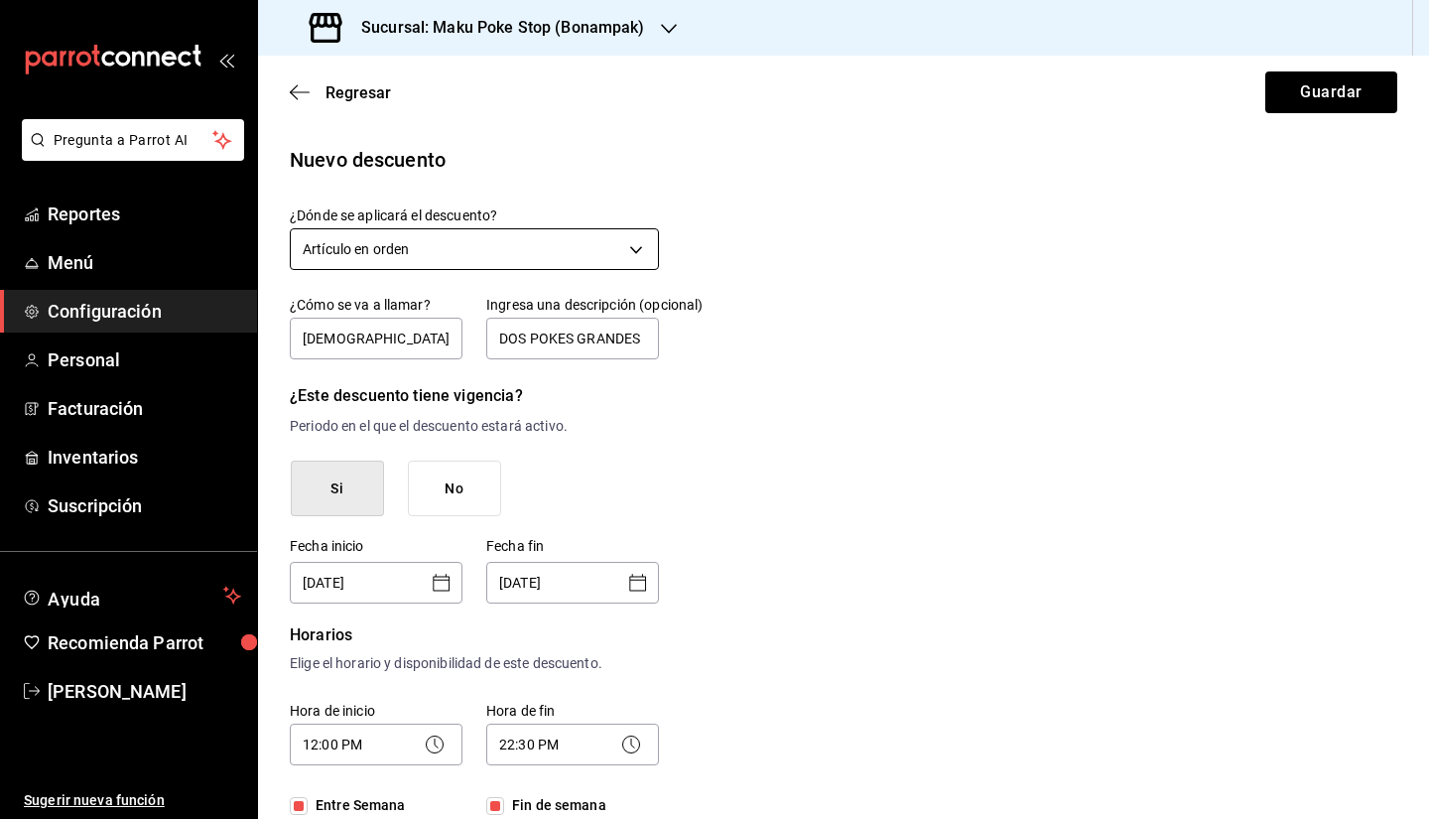
type input "$632.00"
click at [415, 249] on body "Pregunta a Parrot AI Reportes Menú Configuración Personal Facturación Inventari…" at bounding box center [714, 409] width 1429 height 819
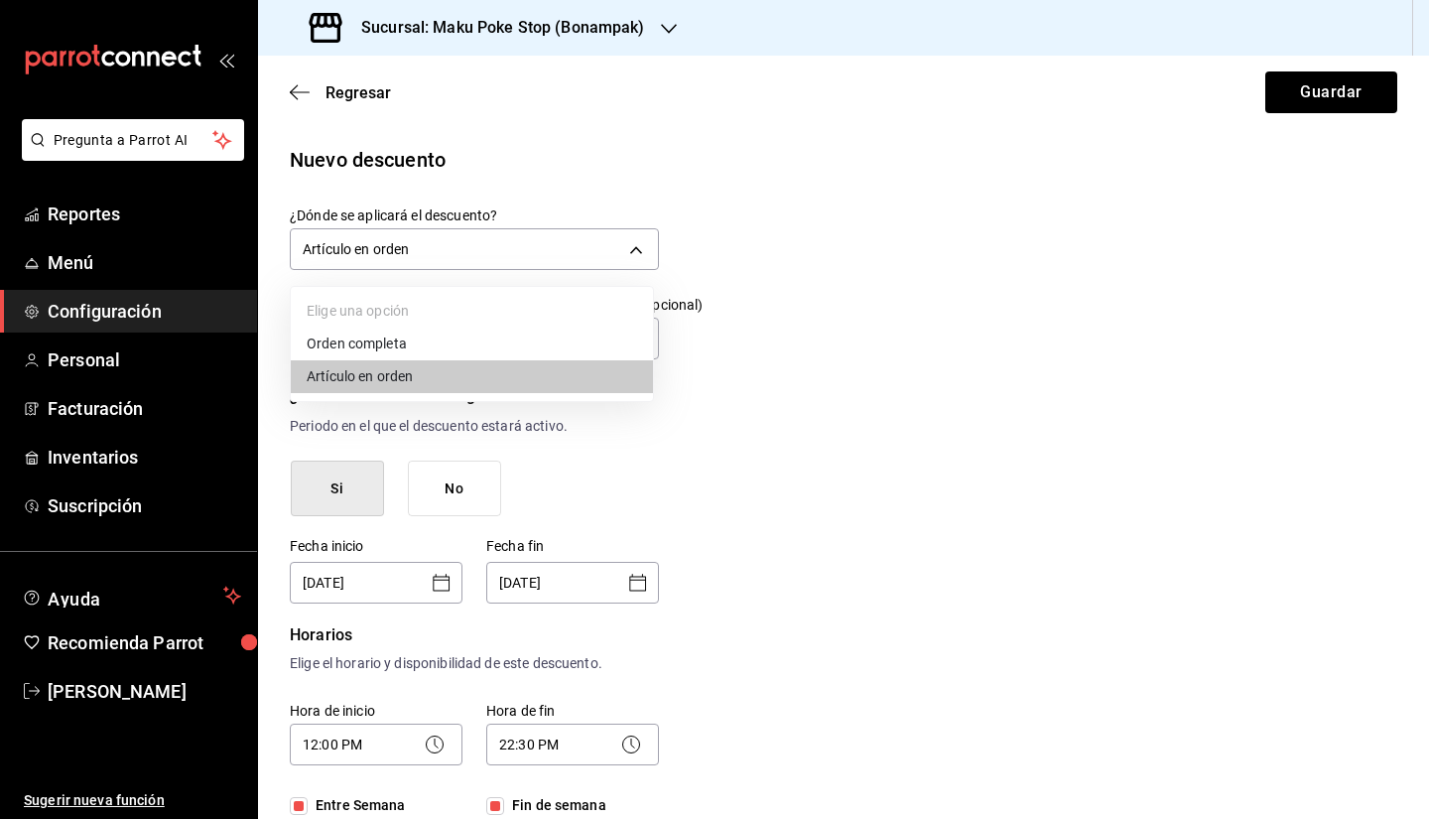
click at [386, 351] on li "Orden completa" at bounding box center [472, 344] width 362 height 33
type input "ORDER"
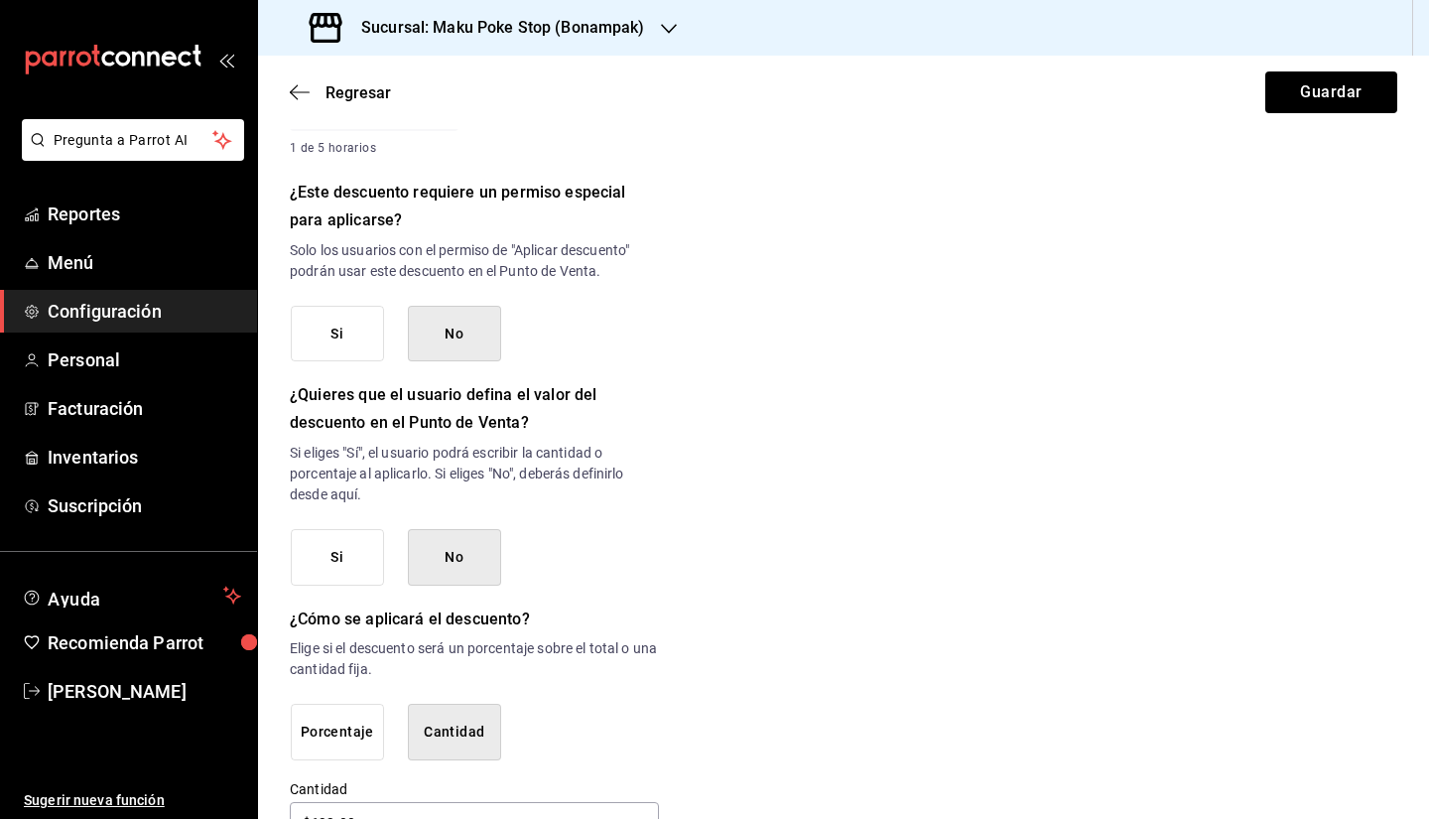
scroll to position [952, 0]
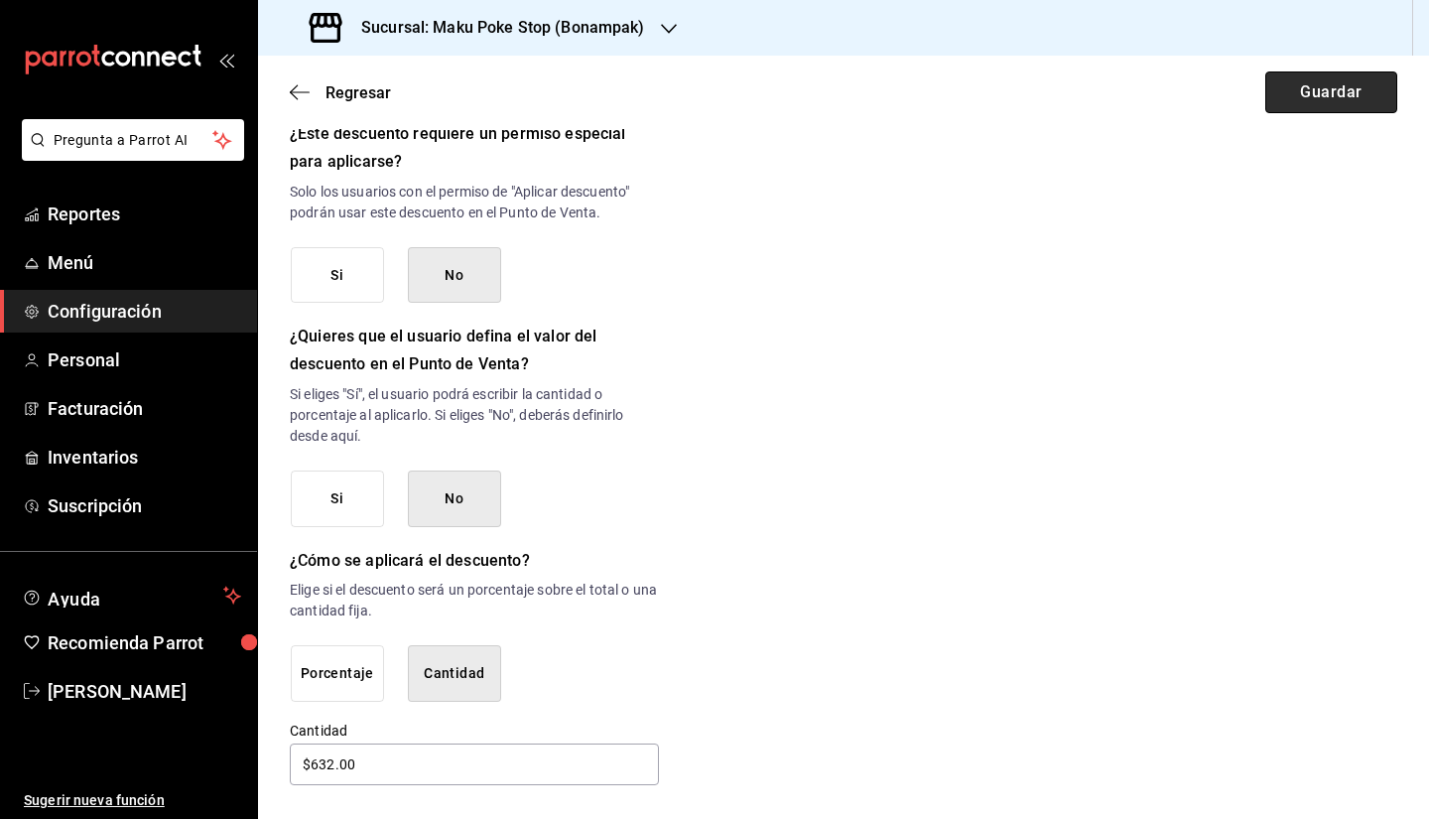
click at [918, 96] on button "Guardar" at bounding box center [1331, 92] width 132 height 42
